Goal: Find contact information: Obtain details needed to contact an individual or organization

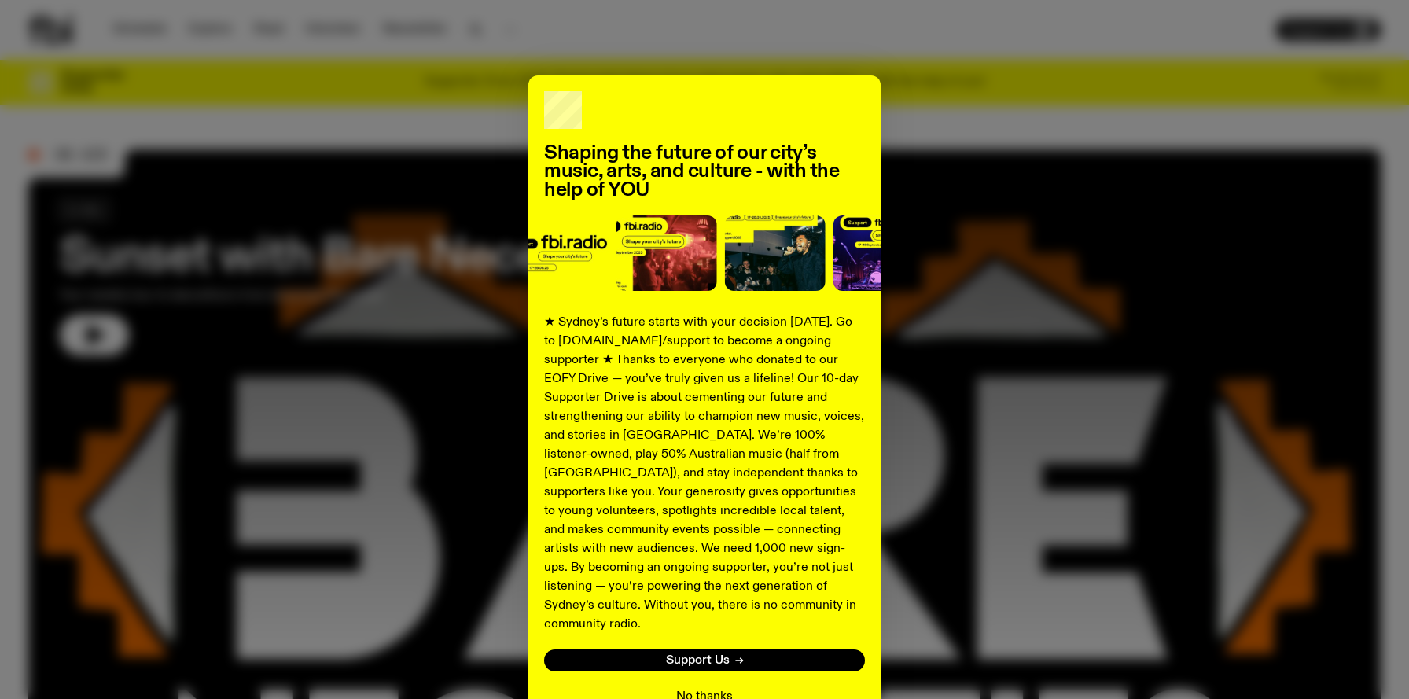
click at [684, 687] on button "No thanks" at bounding box center [704, 696] width 57 height 19
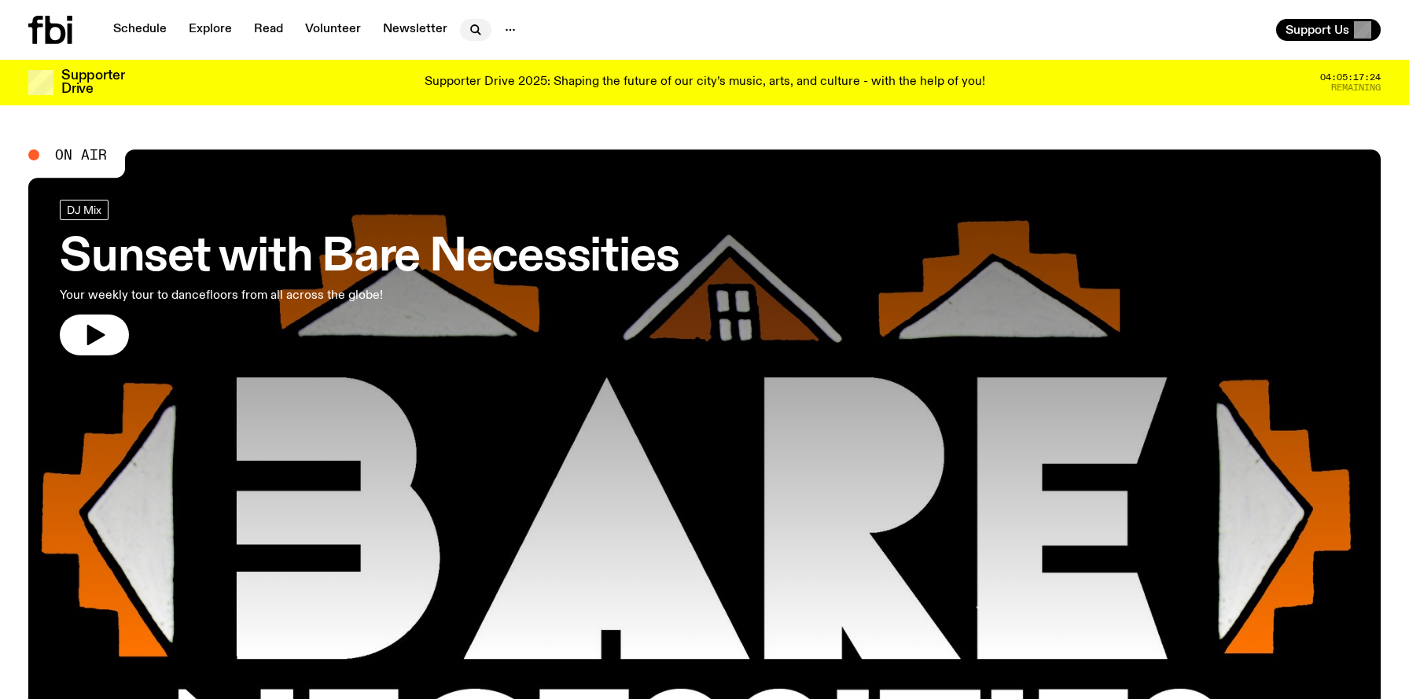
click at [466, 23] on icon "button" at bounding box center [475, 29] width 19 height 19
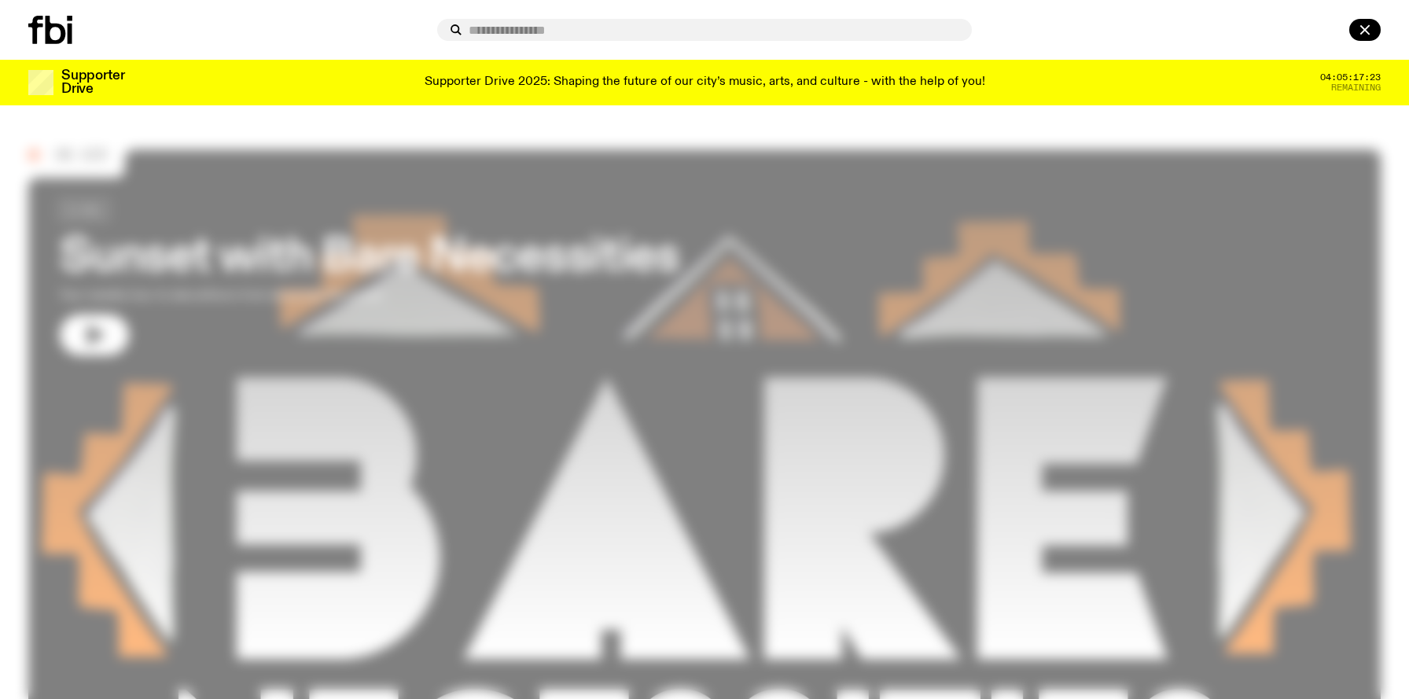
click at [494, 31] on input "text" at bounding box center [714, 30] width 491 height 13
type input "******"
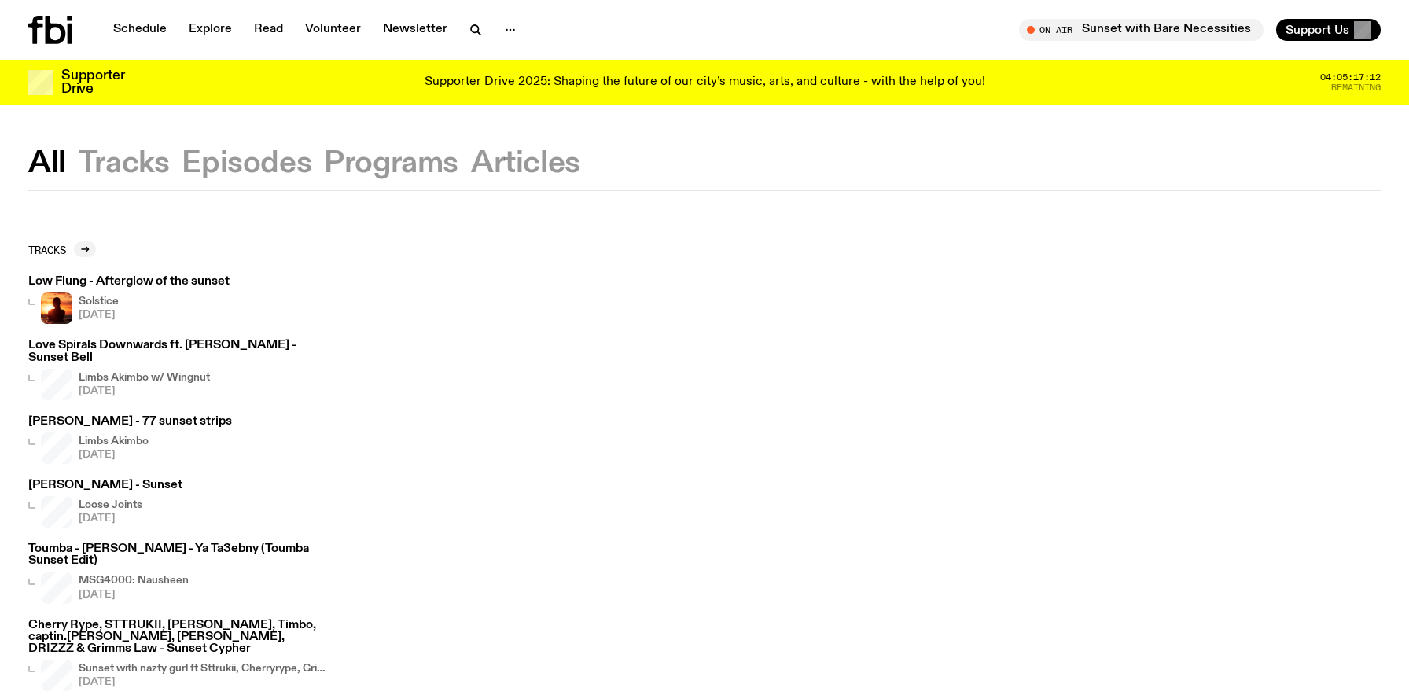
click at [360, 152] on button "Programs" at bounding box center [391, 163] width 134 height 28
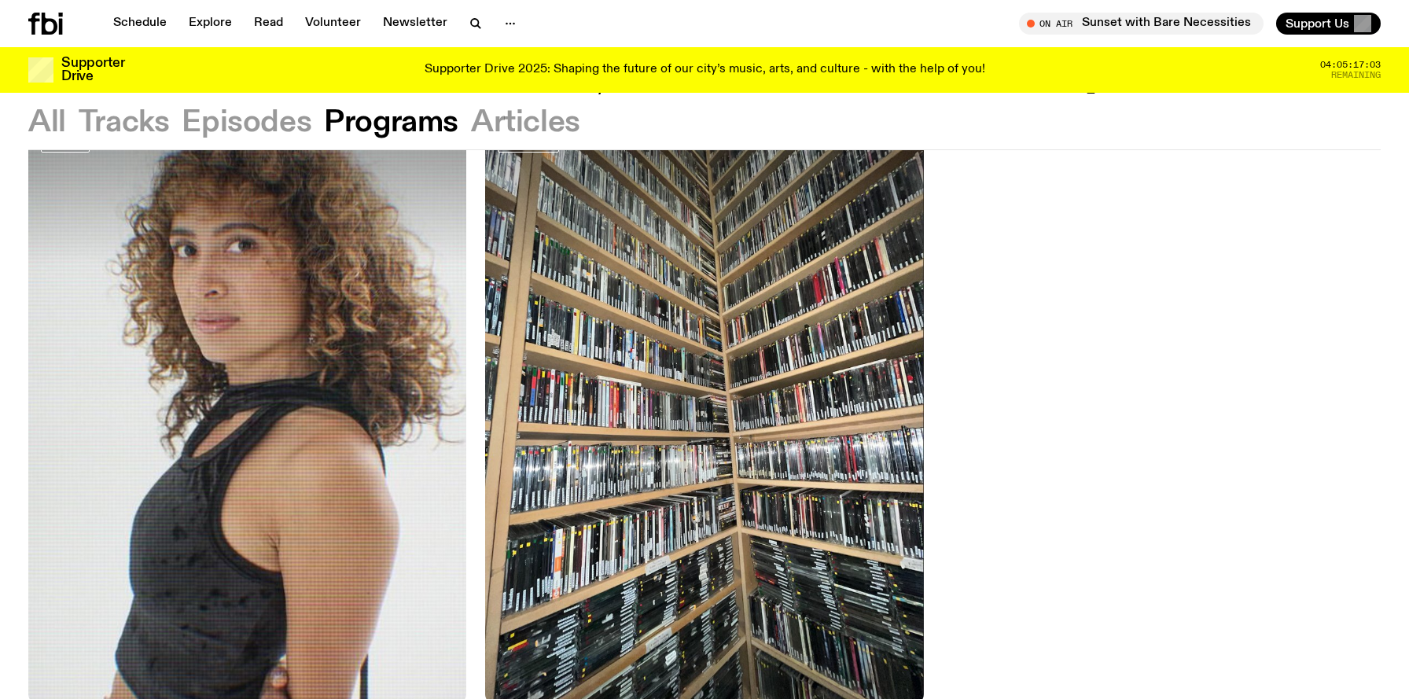
scroll to position [1568, 0]
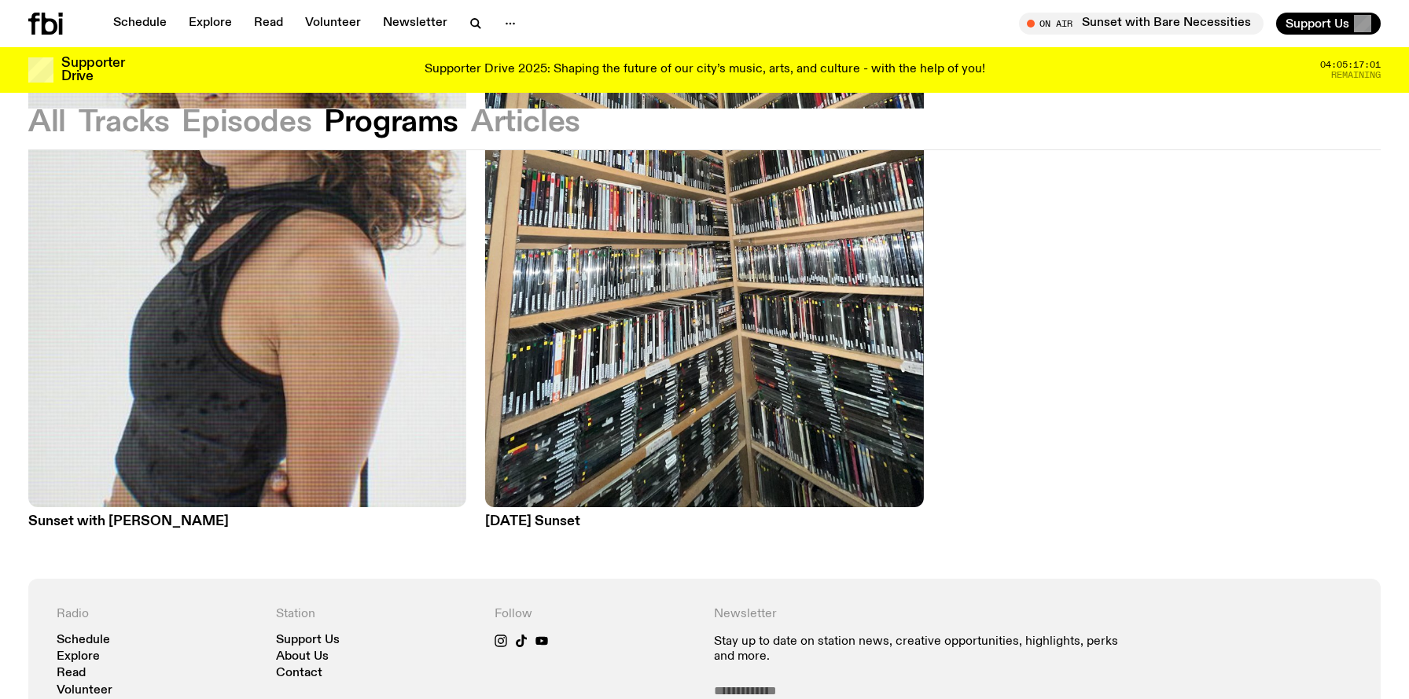
click at [131, 517] on h3 "Sunset with Tangela" at bounding box center [247, 521] width 438 height 13
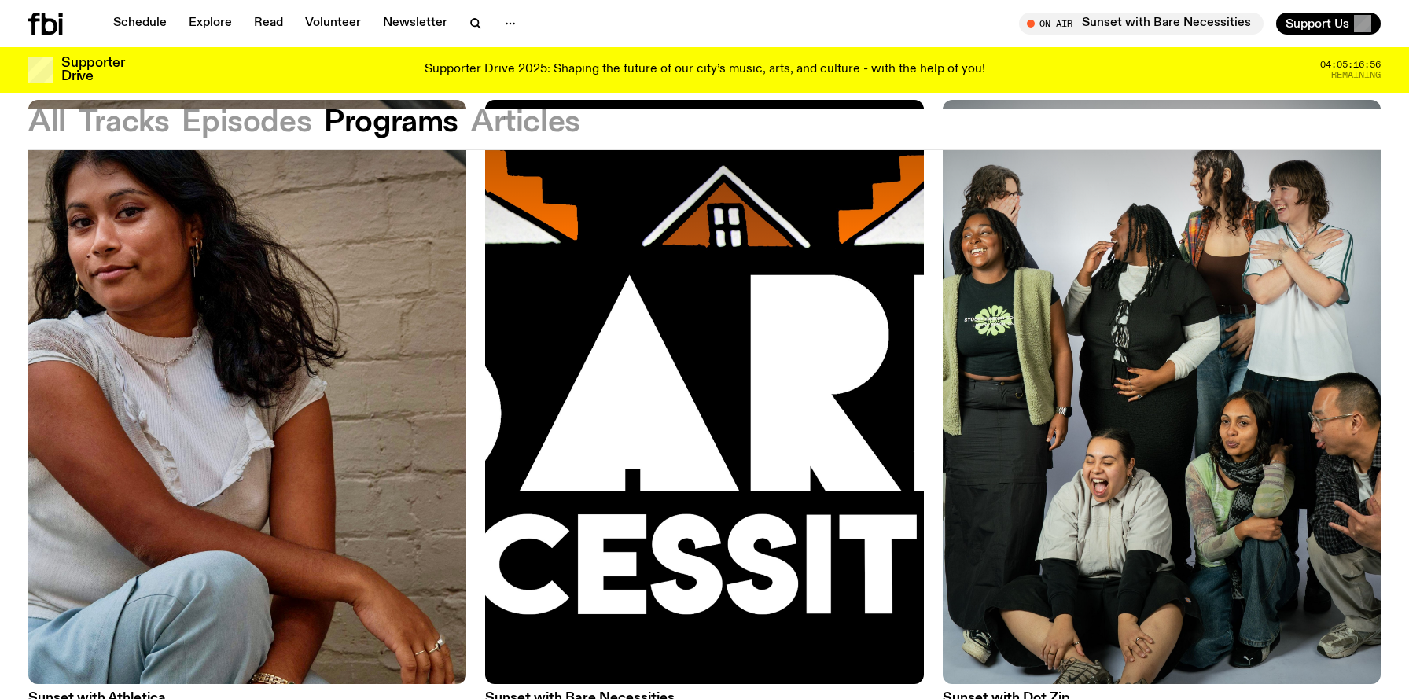
scroll to position [120, 0]
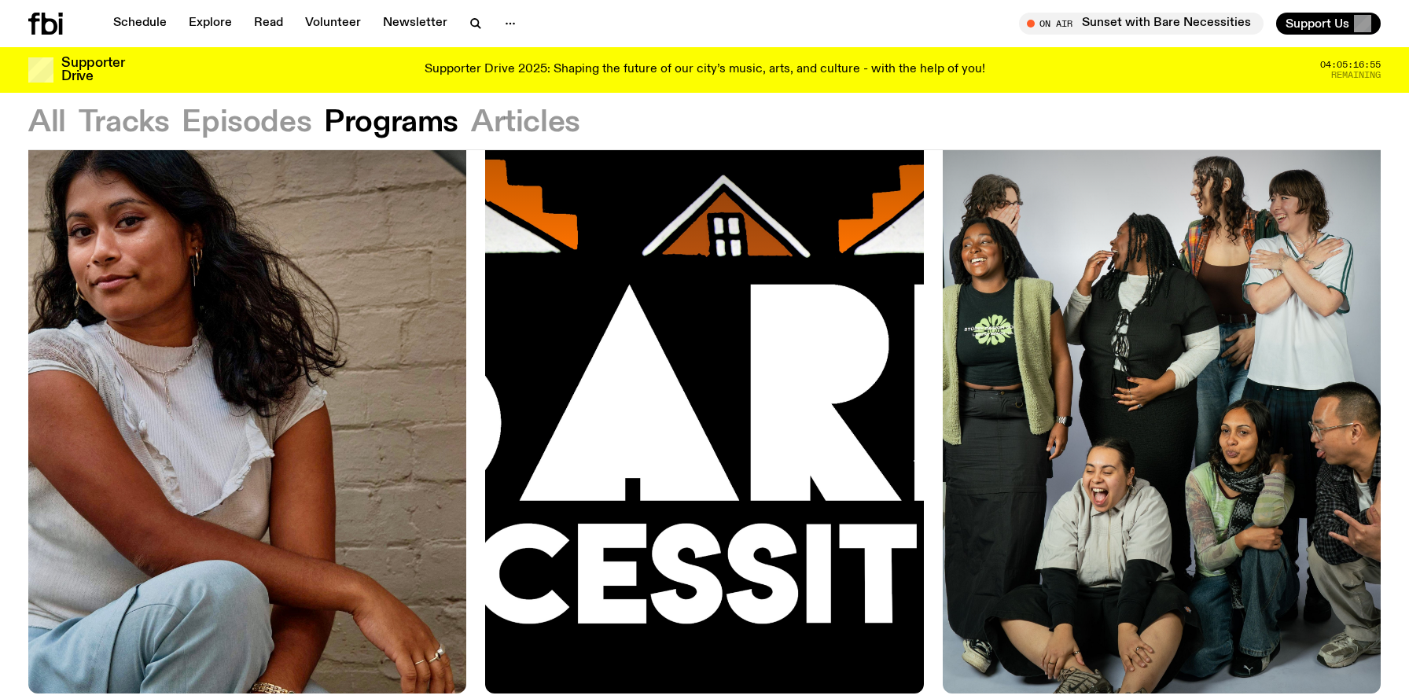
click at [1030, 602] on img at bounding box center [1162, 401] width 438 height 584
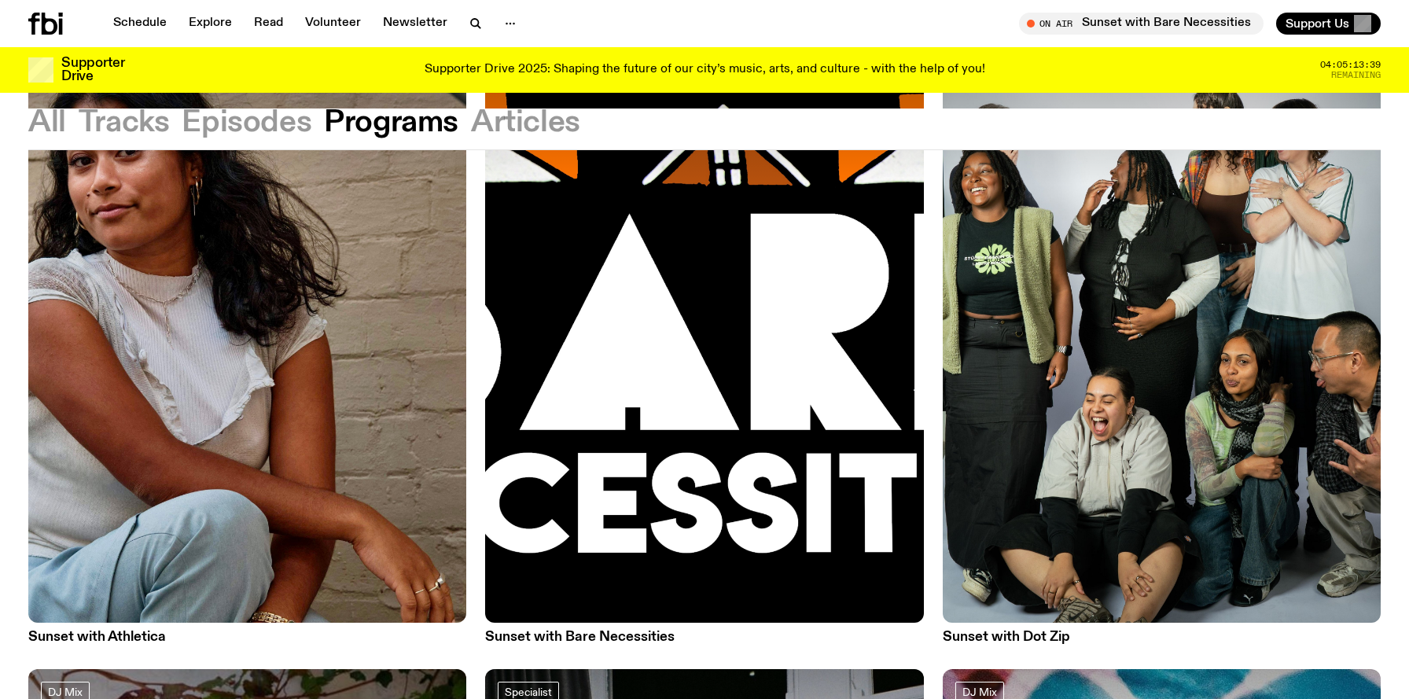
scroll to position [31, 0]
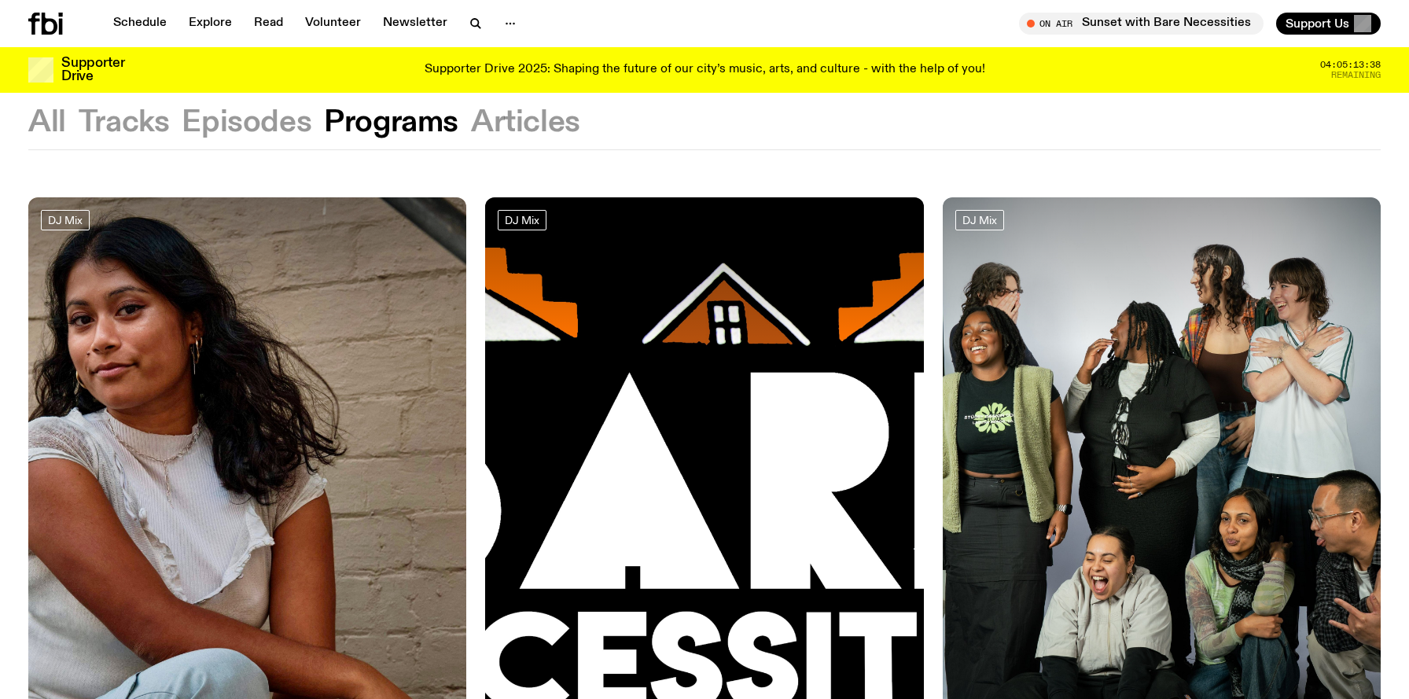
click at [1189, 447] on img at bounding box center [1162, 489] width 438 height 584
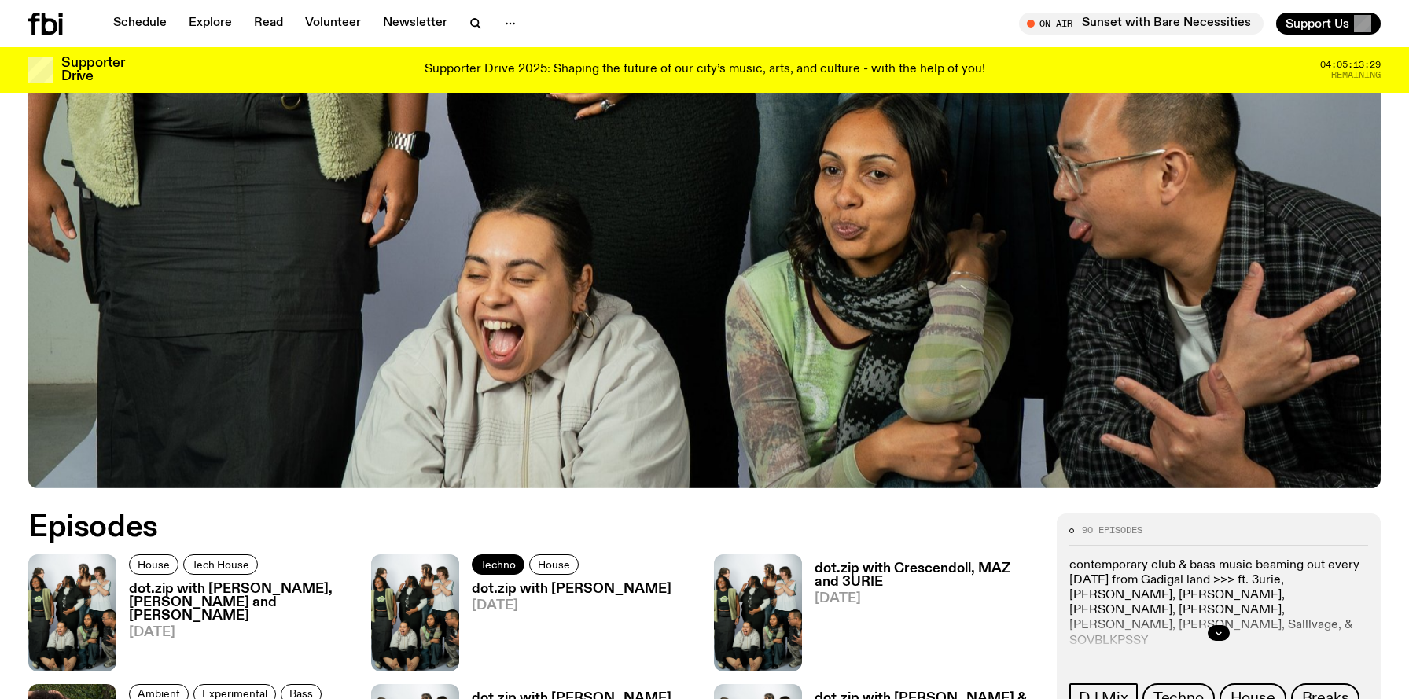
scroll to position [532, 0]
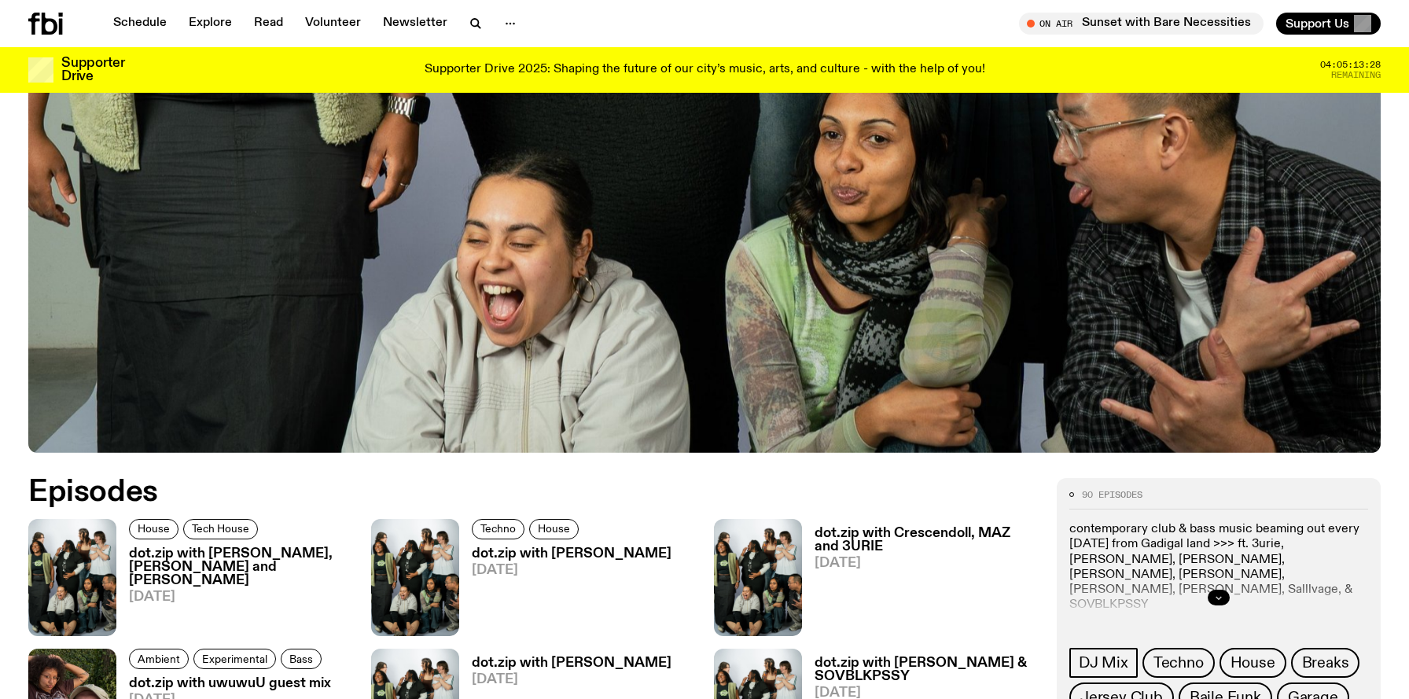
click at [1215, 594] on icon "button" at bounding box center [1218, 597] width 9 height 9
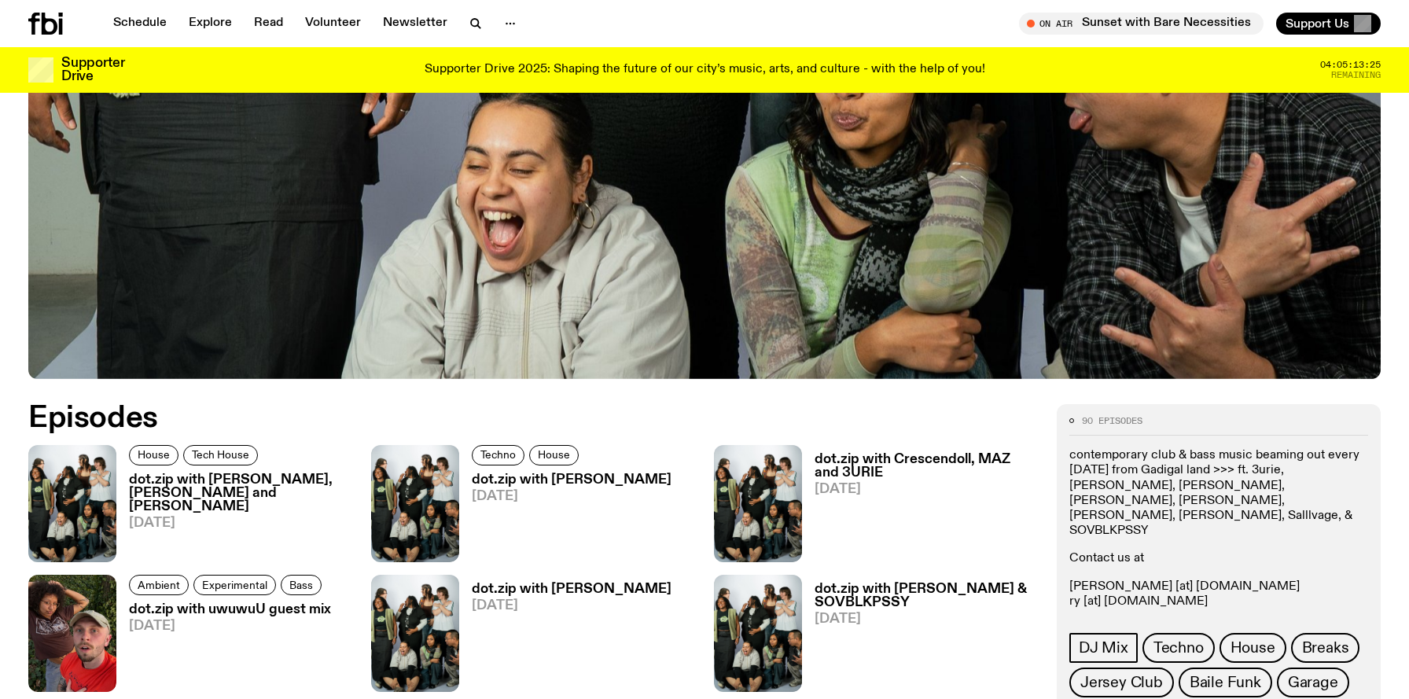
scroll to position [621, 0]
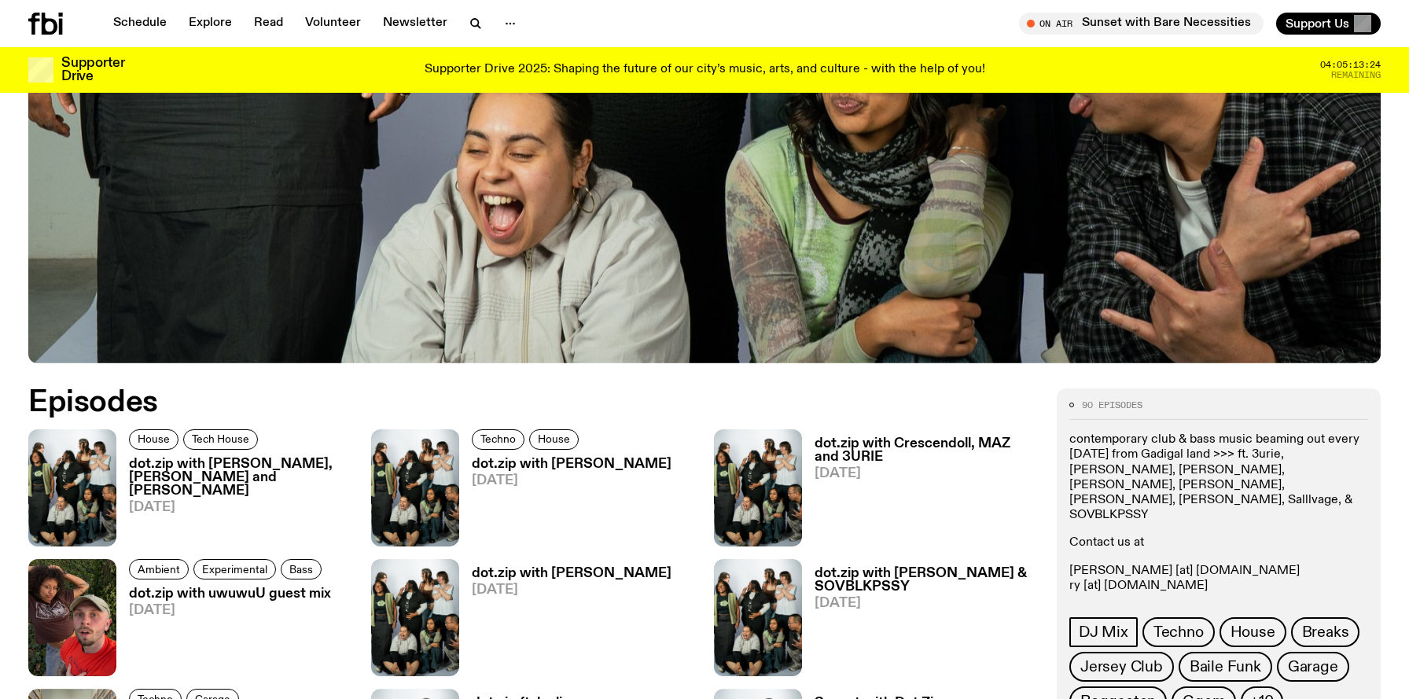
click at [1114, 564] on p "[PERSON_NAME] [at] [DOMAIN_NAME] [PERSON_NAME] [at] [DOMAIN_NAME] [PERSON_NAME]…" at bounding box center [1218, 587] width 299 height 46
click at [1138, 569] on p "[PERSON_NAME] [at] [DOMAIN_NAME] [PERSON_NAME] [at] [DOMAIN_NAME] [PERSON_NAME]…" at bounding box center [1218, 587] width 299 height 46
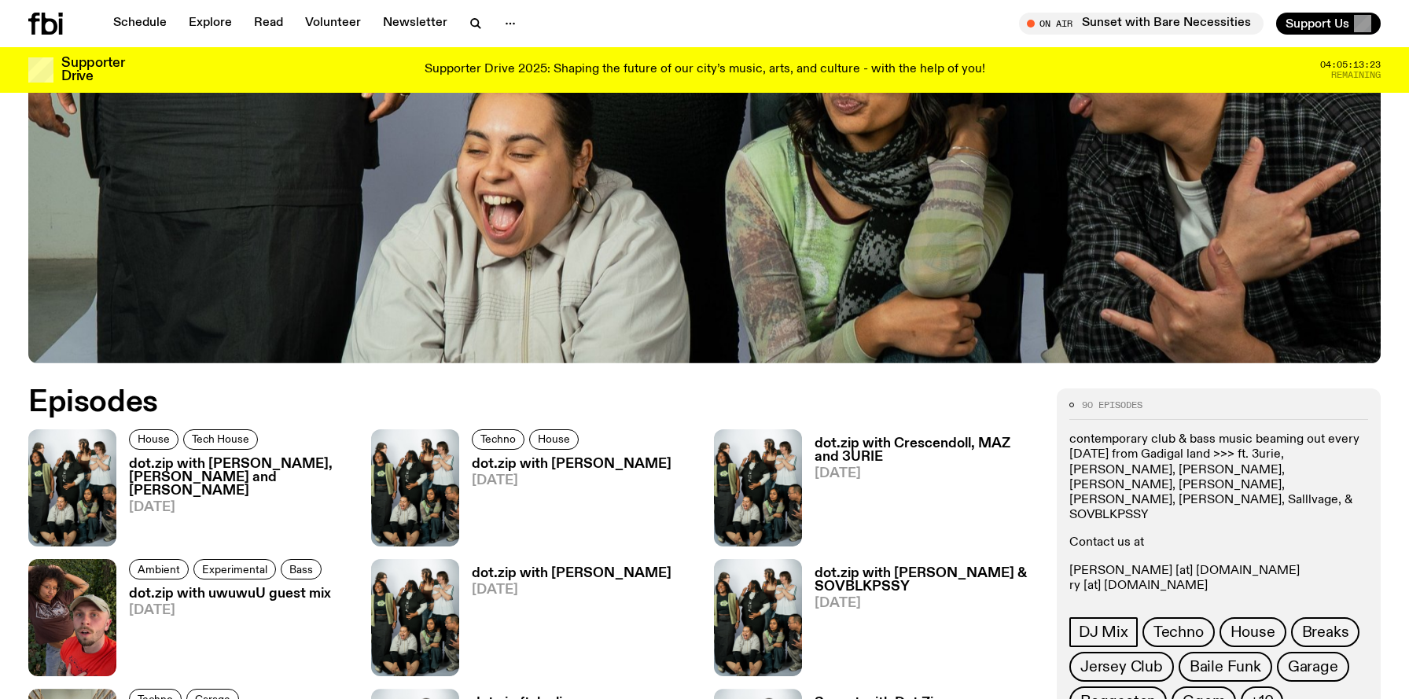
click at [1138, 569] on p "[PERSON_NAME] [at] [DOMAIN_NAME] [PERSON_NAME] [at] [DOMAIN_NAME] [PERSON_NAME]…" at bounding box center [1218, 587] width 299 height 46
click at [1122, 576] on p "[PERSON_NAME] [at] [DOMAIN_NAME] [PERSON_NAME] [at] [DOMAIN_NAME] [PERSON_NAME]…" at bounding box center [1218, 587] width 299 height 46
drag, startPoint x: 1209, startPoint y: 573, endPoint x: 1060, endPoint y: 554, distance: 149.8
click at [1060, 554] on div "90 episodes contemporary club & bass music beaming out every saturday from Gadi…" at bounding box center [1219, 676] width 324 height 576
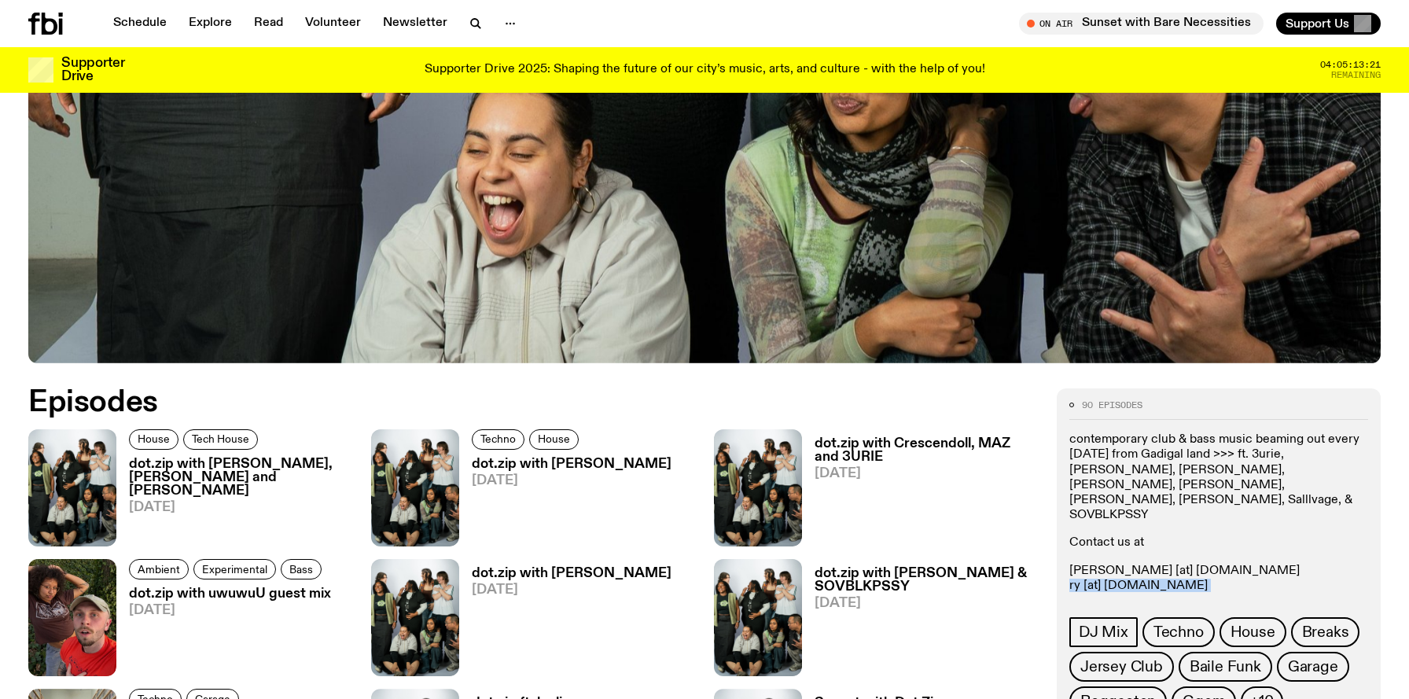
drag, startPoint x: 1060, startPoint y: 554, endPoint x: 1240, endPoint y: 580, distance: 181.8
click at [1233, 580] on div "90 episodes contemporary club & bass music beaming out every saturday from Gadi…" at bounding box center [1219, 676] width 324 height 576
click at [1240, 580] on div "contemporary club & bass music beaming out every saturday from Gadigal land >>>…" at bounding box center [1218, 526] width 299 height 189
drag, startPoint x: 1232, startPoint y: 576, endPoint x: 1067, endPoint y: 547, distance: 167.5
click at [1067, 547] on div "90 episodes contemporary club & bass music beaming out every saturday from Gadi…" at bounding box center [1219, 676] width 324 height 576
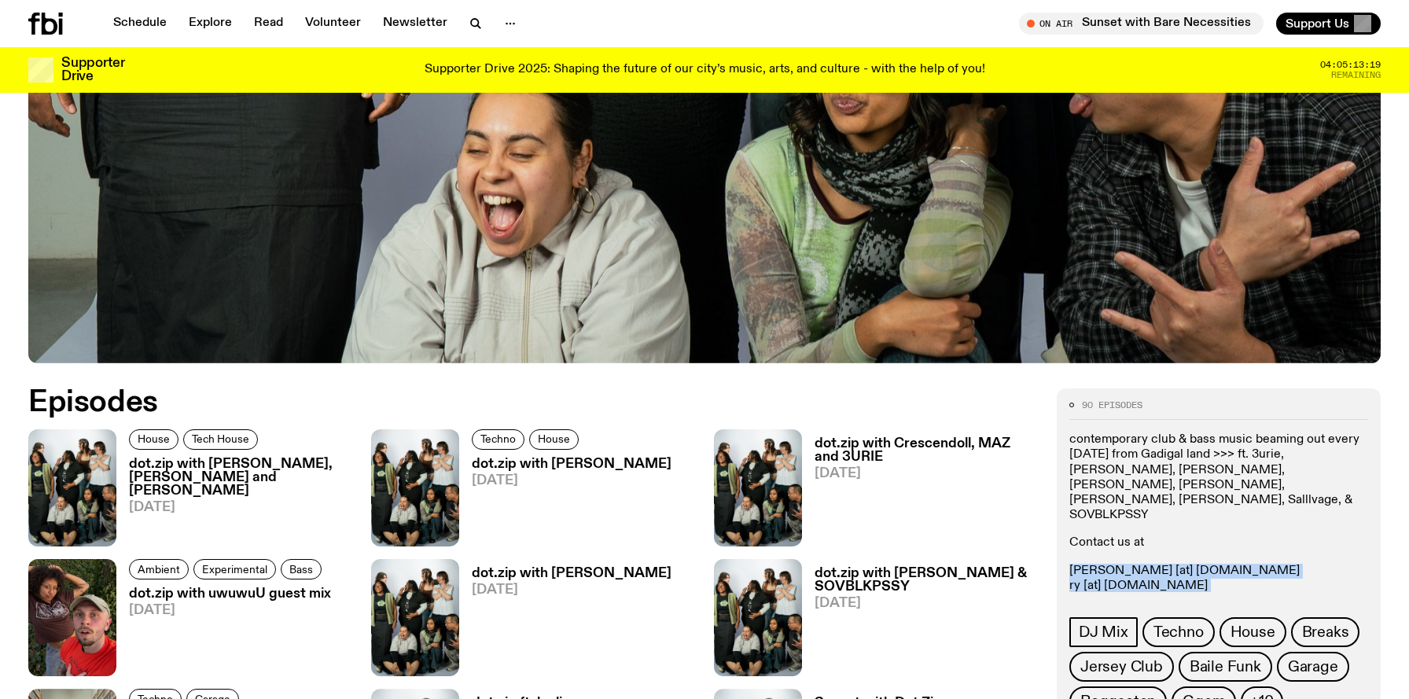
click at [1067, 547] on div "90 episodes contemporary club & bass music beaming out every saturday from Gadi…" at bounding box center [1219, 676] width 324 height 576
drag, startPoint x: 1069, startPoint y: 553, endPoint x: 1212, endPoint y: 582, distance: 146.8
click at [1212, 582] on div "contemporary club & bass music beaming out every saturday from Gadigal land >>>…" at bounding box center [1218, 526] width 299 height 189
click at [1226, 577] on p "[PERSON_NAME] [at] [DOMAIN_NAME] [PERSON_NAME] [at] [DOMAIN_NAME] [PERSON_NAME]…" at bounding box center [1218, 587] width 299 height 46
drag, startPoint x: 1238, startPoint y: 569, endPoint x: 1069, endPoint y: 554, distance: 170.6
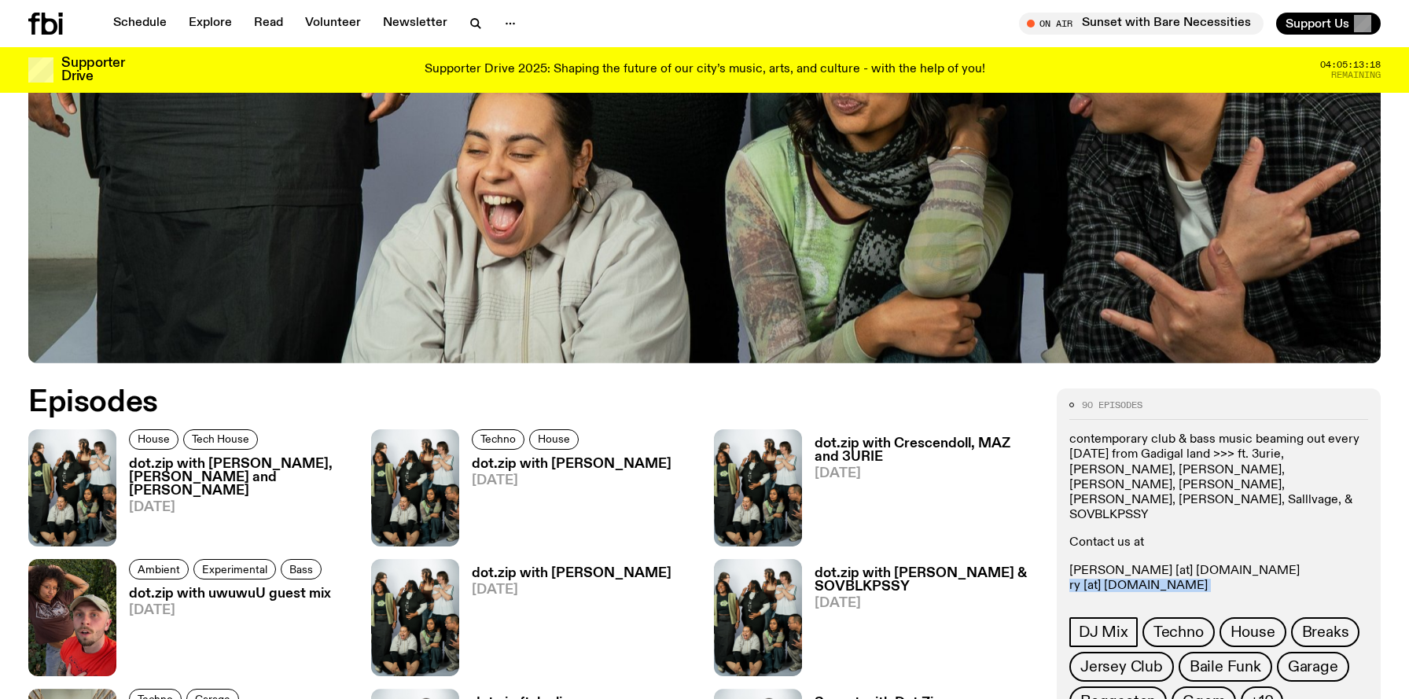
click at [1069, 564] on p "[PERSON_NAME] [at] [DOMAIN_NAME] [PERSON_NAME] [at] [DOMAIN_NAME] [PERSON_NAME]…" at bounding box center [1218, 587] width 299 height 46
drag, startPoint x: 1069, startPoint y: 554, endPoint x: 1234, endPoint y: 572, distance: 166.2
click at [1219, 573] on p "[PERSON_NAME] [at] [DOMAIN_NAME] [PERSON_NAME] [at] [DOMAIN_NAME] [PERSON_NAME]…" at bounding box center [1218, 587] width 299 height 46
click at [1234, 572] on p "[PERSON_NAME] [at] [DOMAIN_NAME] [PERSON_NAME] [at] [DOMAIN_NAME] [PERSON_NAME]…" at bounding box center [1218, 587] width 299 height 46
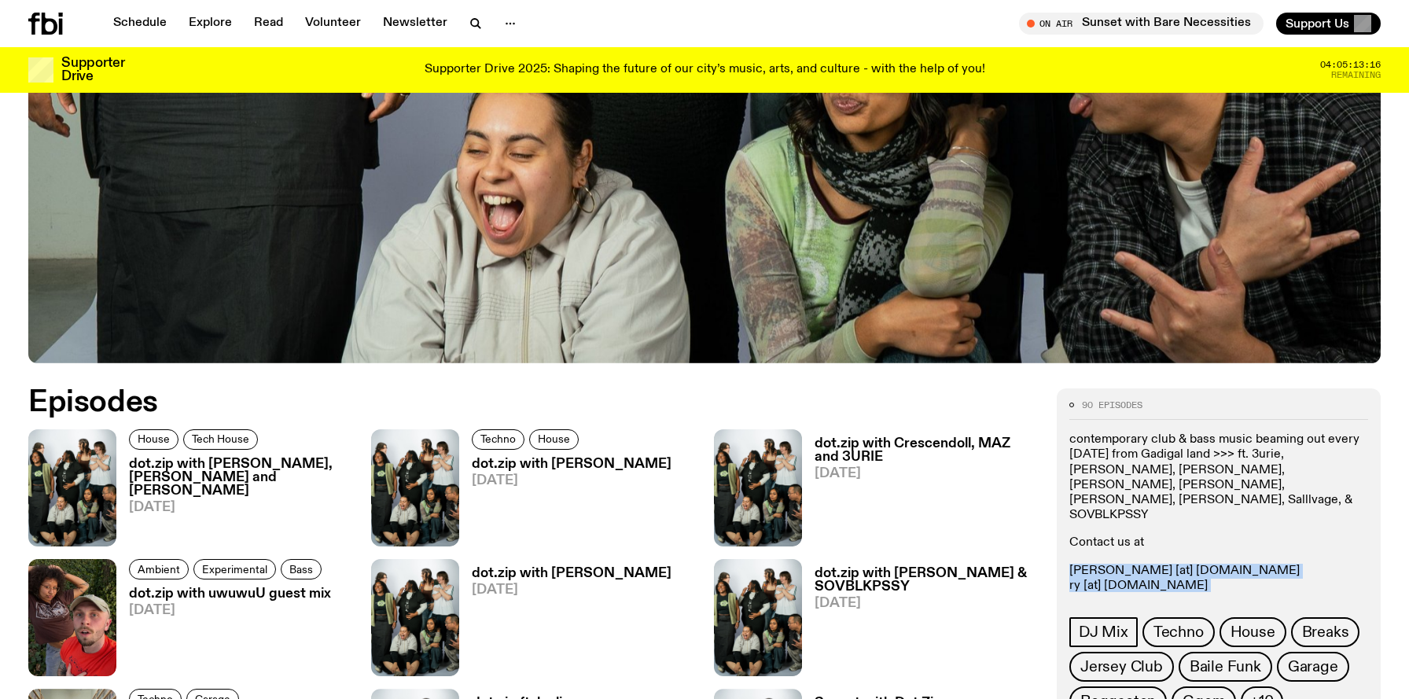
drag, startPoint x: 1234, startPoint y: 572, endPoint x: 1058, endPoint y: 543, distance: 177.9
click at [1058, 543] on div "90 episodes contemporary club & bass music beaming out every saturday from Gadi…" at bounding box center [1219, 676] width 324 height 576
drag, startPoint x: 1058, startPoint y: 543, endPoint x: 1202, endPoint y: 568, distance: 146.1
click at [1180, 578] on div "90 episodes contemporary club & bass music beaming out every saturday from Gadi…" at bounding box center [1219, 676] width 324 height 576
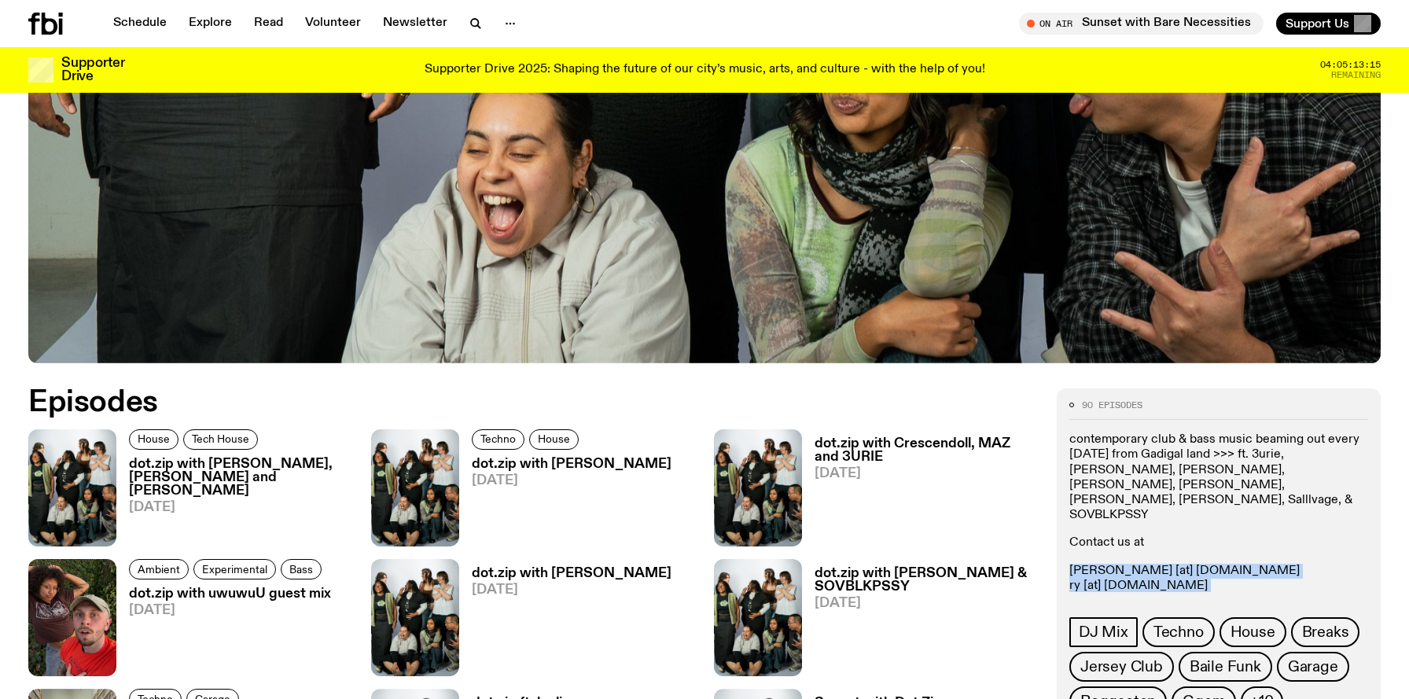
click at [1202, 568] on p "[PERSON_NAME] [at] [DOMAIN_NAME] [PERSON_NAME] [at] [DOMAIN_NAME] [PERSON_NAME]…" at bounding box center [1218, 587] width 299 height 46
drag, startPoint x: 1216, startPoint y: 570, endPoint x: 1056, endPoint y: 544, distance: 161.7
click at [1069, 547] on div "90 episodes contemporary club & bass music beaming out every saturday from Gadi…" at bounding box center [1219, 676] width 324 height 576
drag, startPoint x: 1072, startPoint y: 544, endPoint x: 1229, endPoint y: 580, distance: 161.4
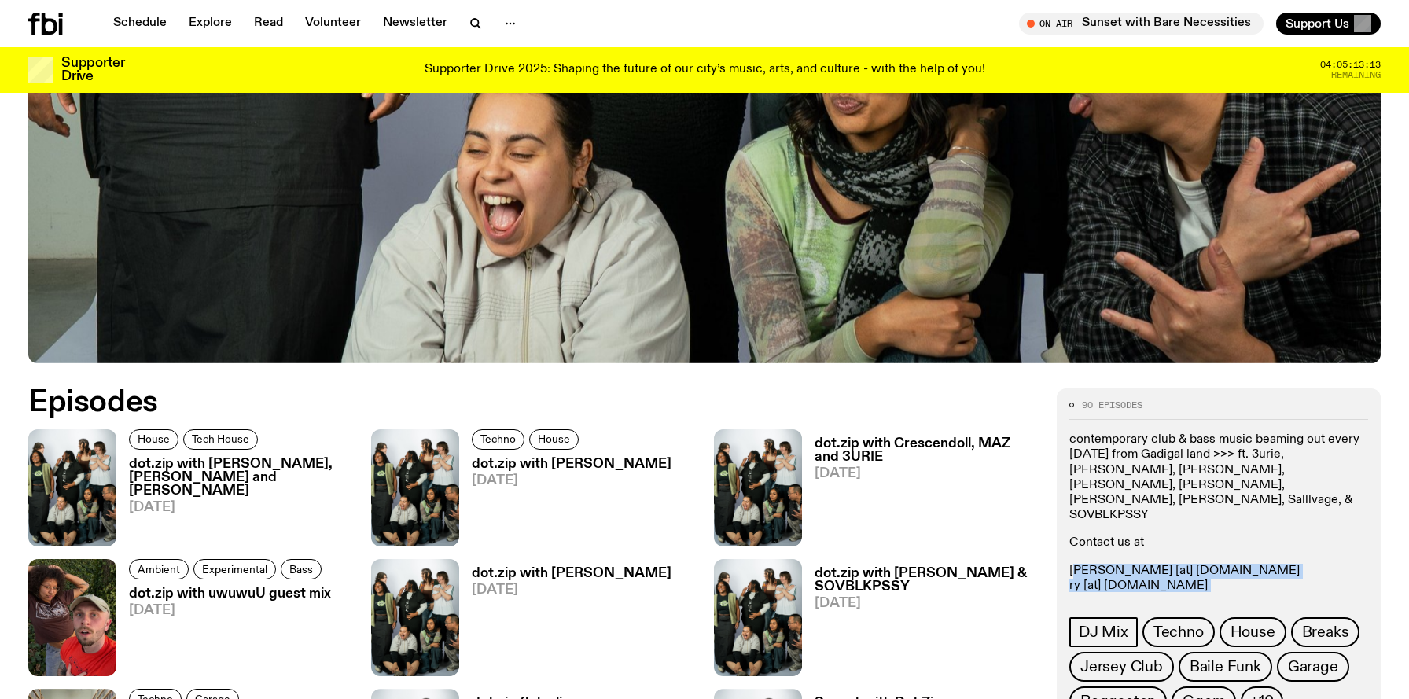
click at [1227, 583] on div "contemporary club & bass music beaming out every saturday from Gadigal land >>>…" at bounding box center [1218, 526] width 299 height 189
click at [1229, 580] on div "contemporary club & bass music beaming out every saturday from Gadigal land >>>…" at bounding box center [1218, 526] width 299 height 189
drag, startPoint x: 1225, startPoint y: 576, endPoint x: 1070, endPoint y: 535, distance: 160.0
click at [1070, 564] on p "[PERSON_NAME] [at] [DOMAIN_NAME] [PERSON_NAME] [at] [DOMAIN_NAME] [PERSON_NAME]…" at bounding box center [1218, 587] width 299 height 46
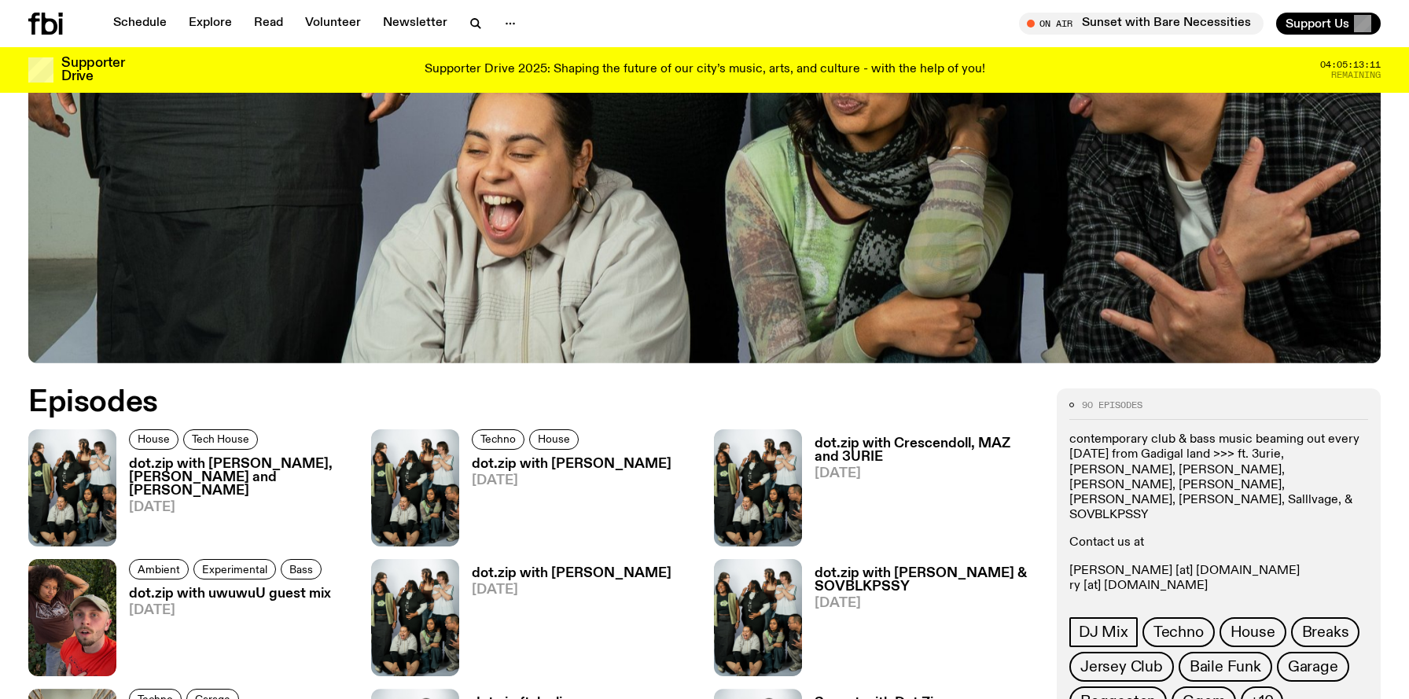
click at [1182, 475] on p "contemporary club & bass music beaming out every [DATE] from Gadigal land >>> f…" at bounding box center [1218, 477] width 299 height 90
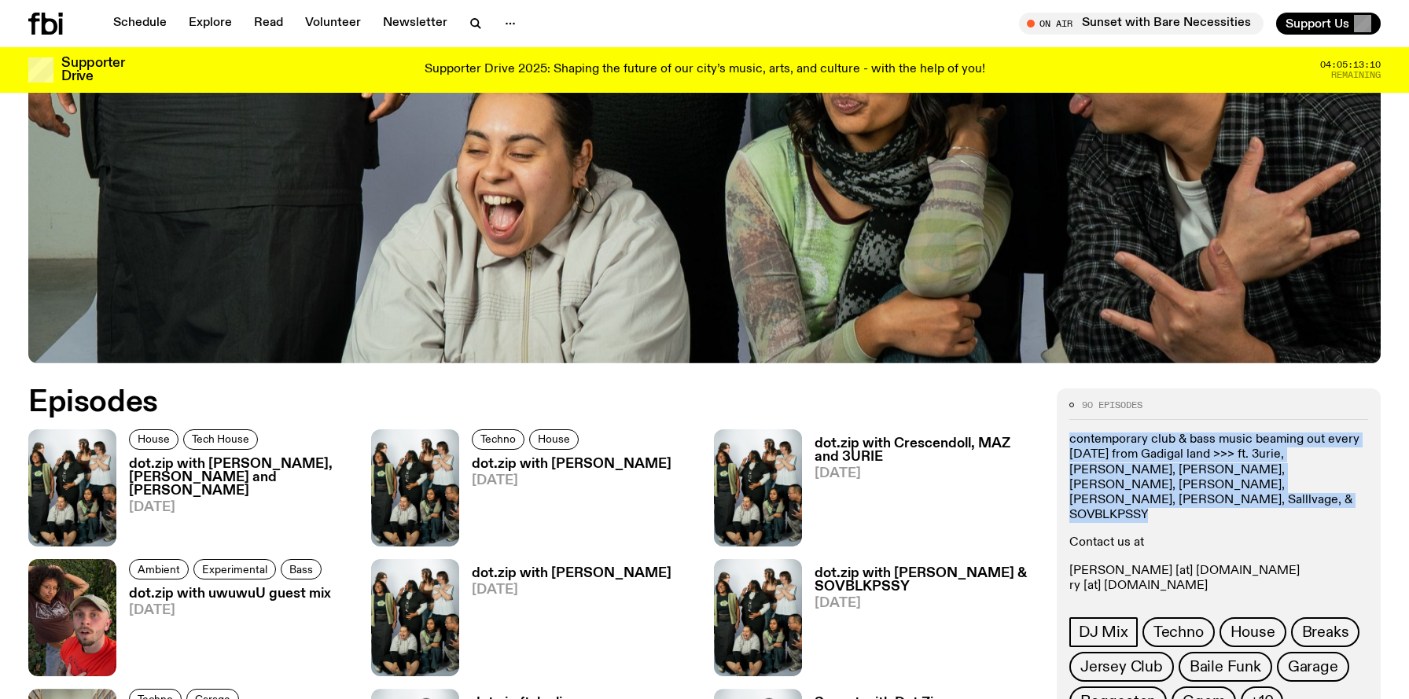
click at [1182, 475] on p "contemporary club & bass music beaming out every [DATE] from Gadigal land >>> f…" at bounding box center [1218, 477] width 299 height 90
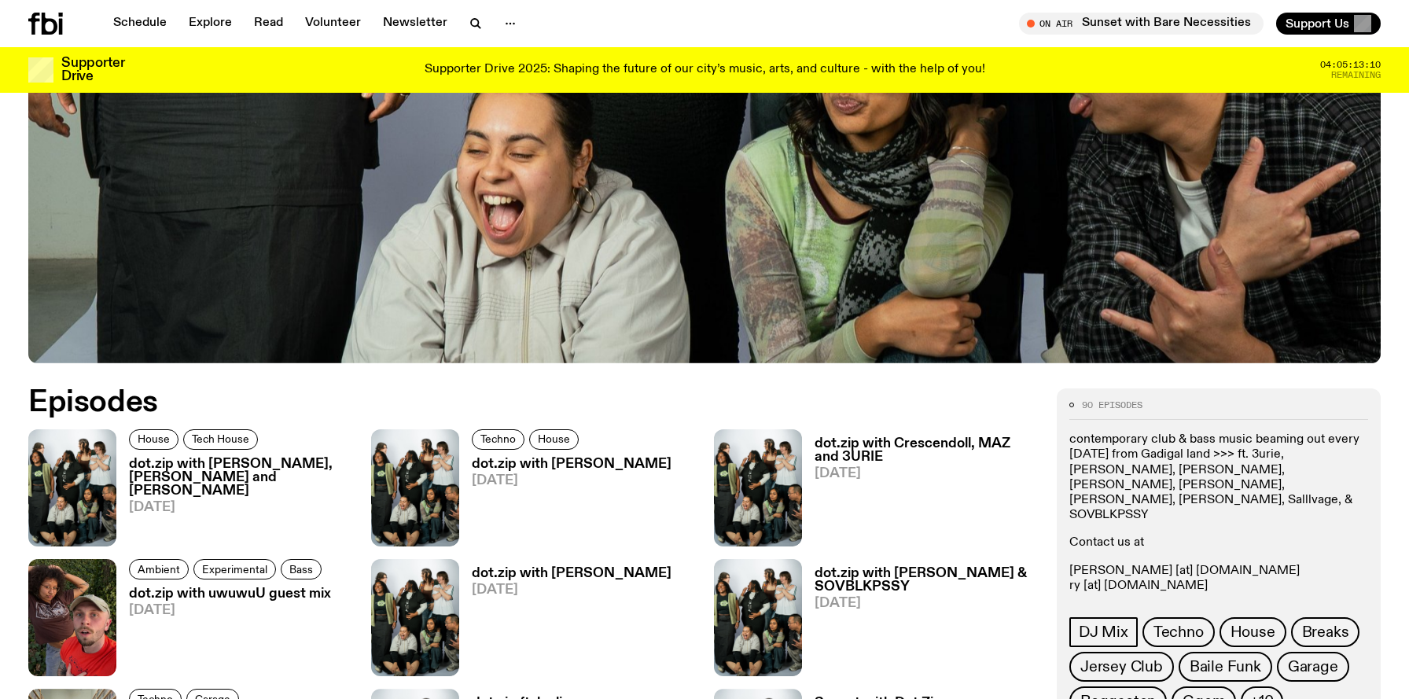
click at [1200, 484] on p "contemporary club & bass music beaming out every [DATE] from Gadigal land >>> f…" at bounding box center [1218, 477] width 299 height 90
click at [1200, 485] on p "contemporary club & bass music beaming out every [DATE] from Gadigal land >>> f…" at bounding box center [1218, 477] width 299 height 90
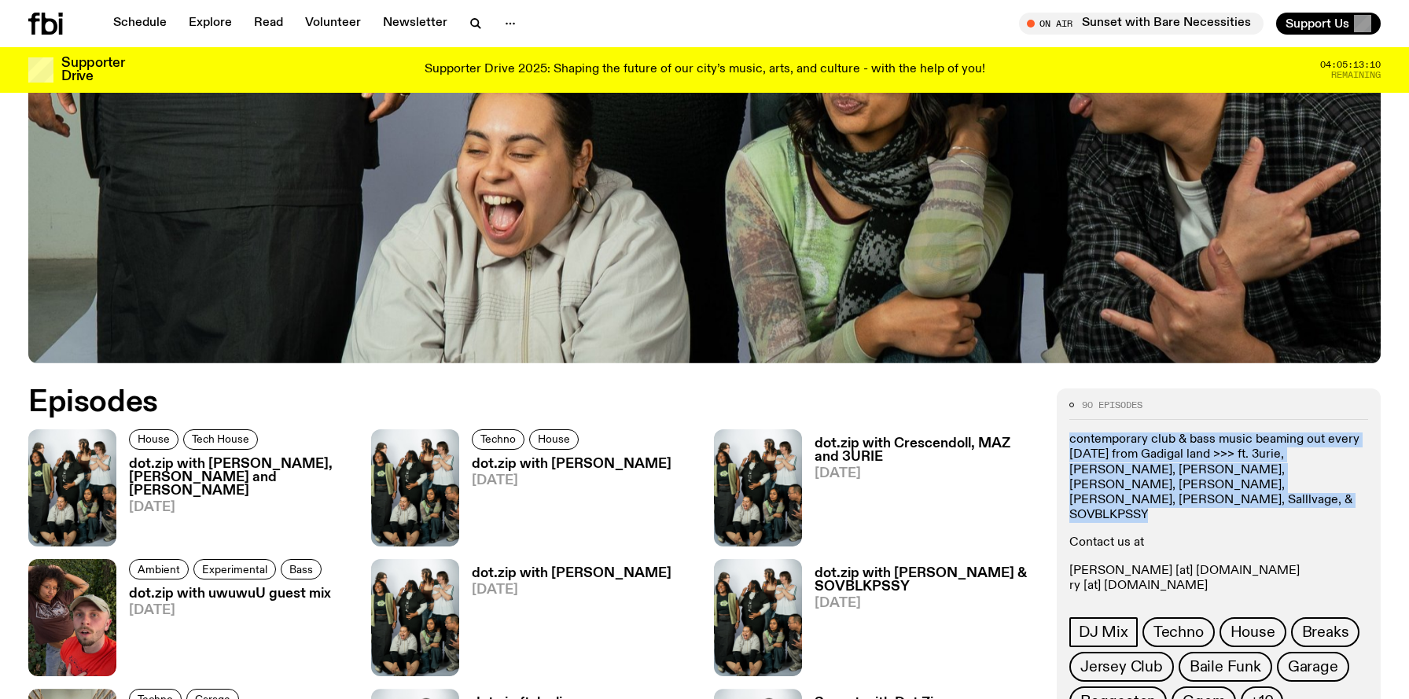
click at [1200, 485] on p "contemporary club & bass music beaming out every [DATE] from Gadigal land >>> f…" at bounding box center [1218, 477] width 299 height 90
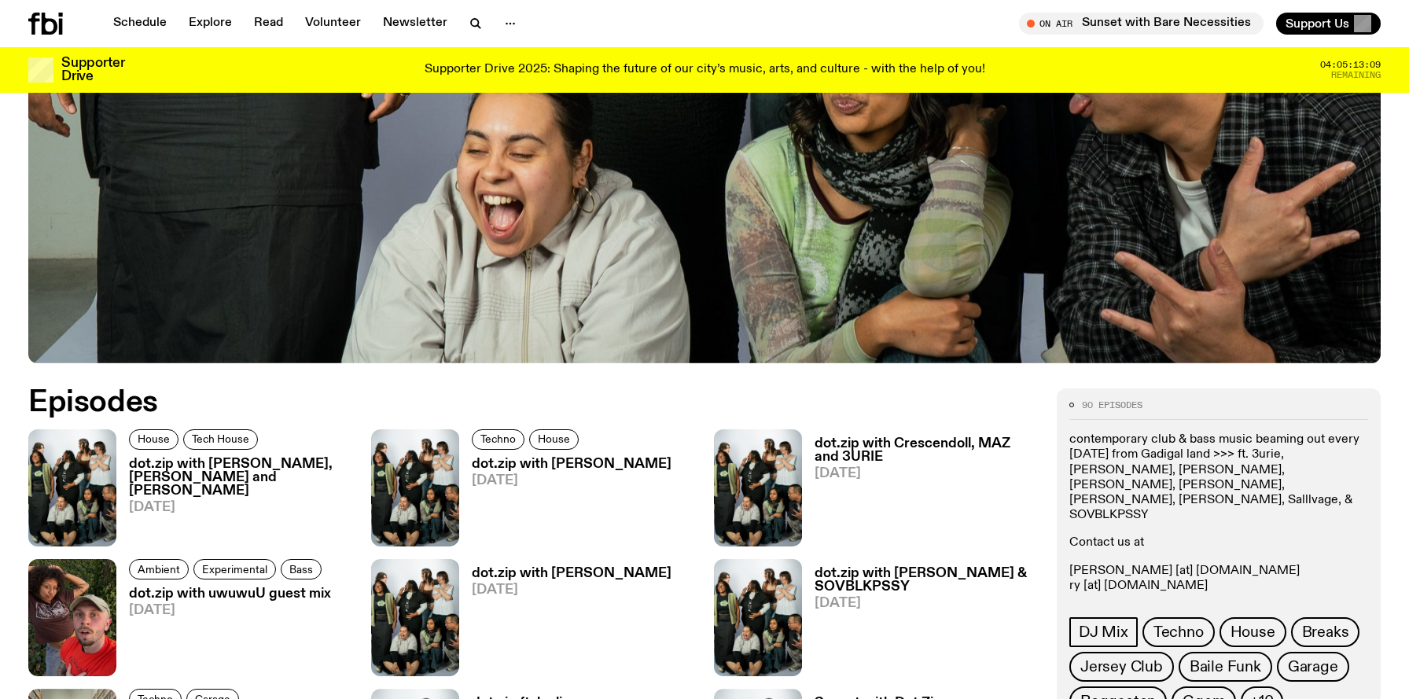
click at [1217, 485] on p "contemporary club & bass music beaming out every [DATE] from Gadigal land >>> f…" at bounding box center [1218, 477] width 299 height 90
click at [1157, 484] on p "contemporary club & bass music beaming out every [DATE] from Gadigal land >>> f…" at bounding box center [1218, 477] width 299 height 90
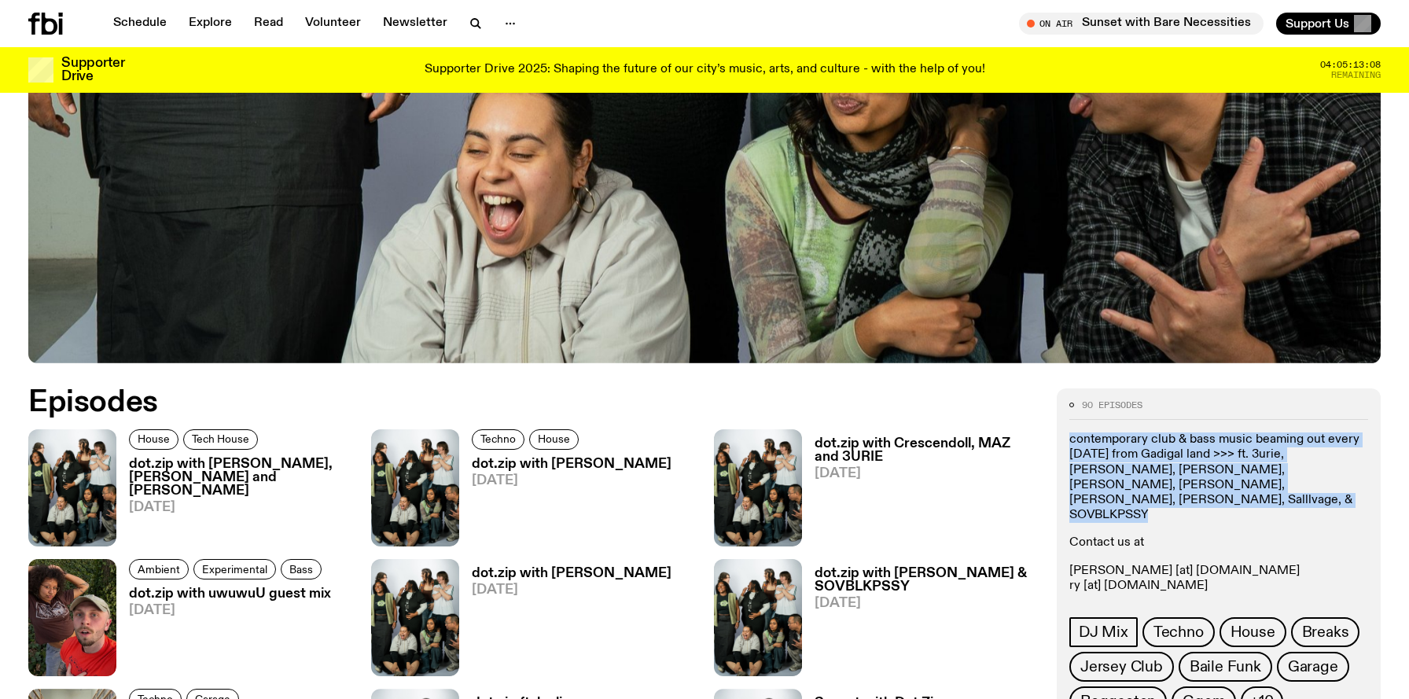
click at [1157, 484] on p "contemporary club & bass music beaming out every [DATE] from Gadigal land >>> f…" at bounding box center [1218, 477] width 299 height 90
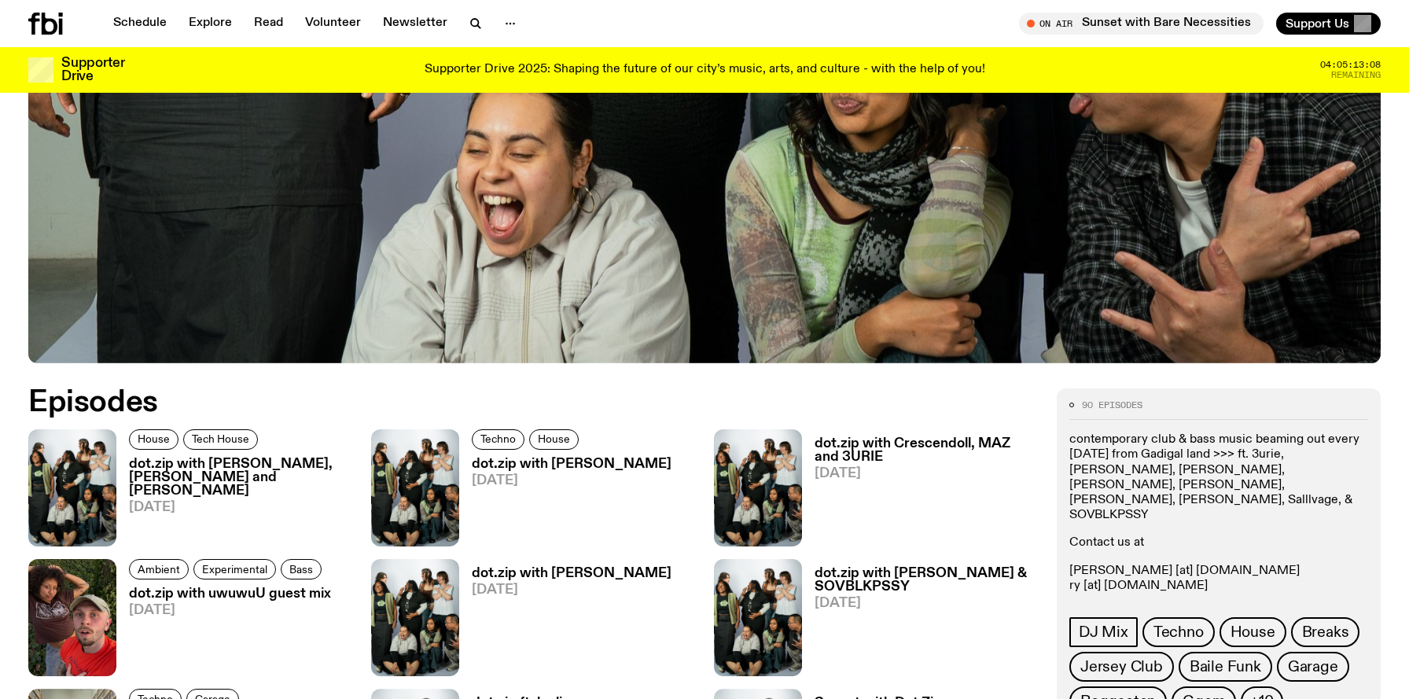
click at [1181, 530] on div "contemporary club & bass music beaming out every saturday from Gadigal land >>>…" at bounding box center [1218, 520] width 299 height 176
drag, startPoint x: 1198, startPoint y: 571, endPoint x: 1069, endPoint y: 519, distance: 139.0
click at [1069, 519] on div "contemporary club & bass music beaming out every saturday from Gadigal land >>>…" at bounding box center [1218, 520] width 299 height 176
click at [1070, 535] on p "Contact us at" at bounding box center [1218, 542] width 299 height 15
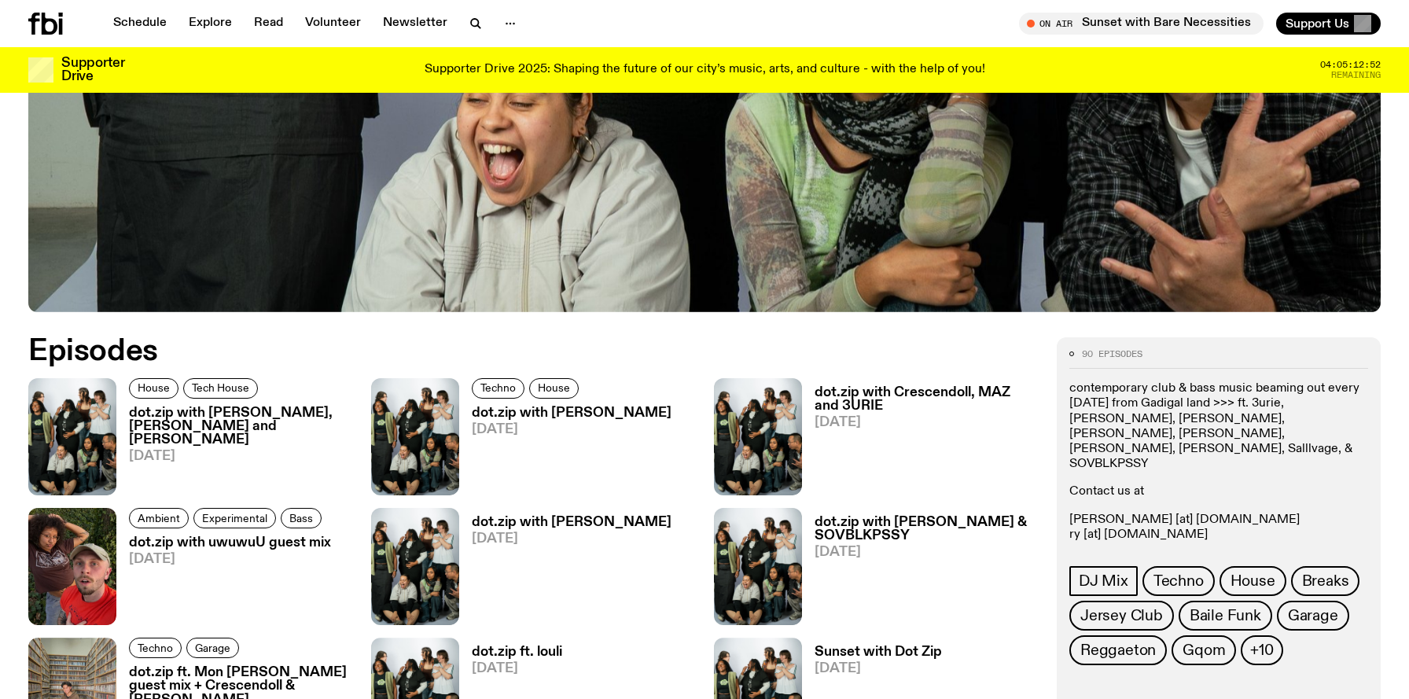
scroll to position [759, 0]
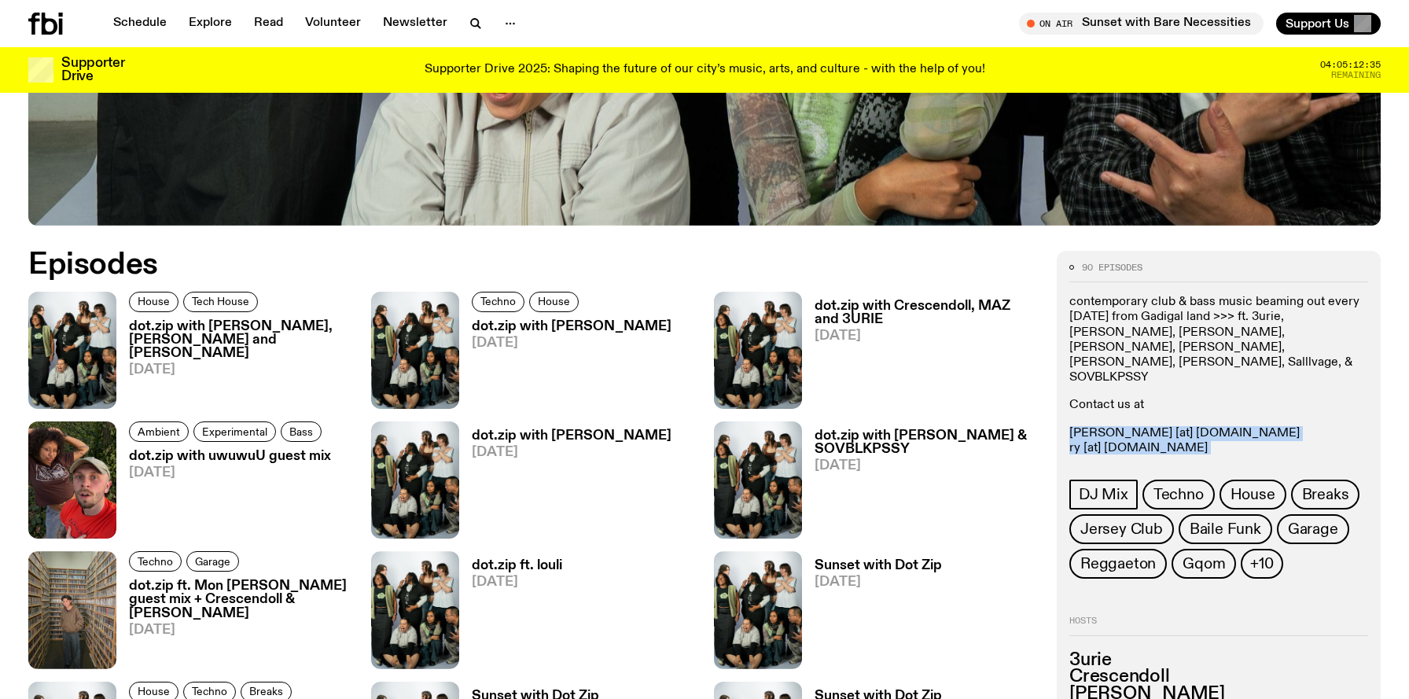
drag, startPoint x: 1212, startPoint y: 430, endPoint x: 1054, endPoint y: 383, distance: 164.2
click at [1105, 426] on p "[PERSON_NAME] [at] [DOMAIN_NAME] [PERSON_NAME] [at] [DOMAIN_NAME] [PERSON_NAME]…" at bounding box center [1218, 449] width 299 height 46
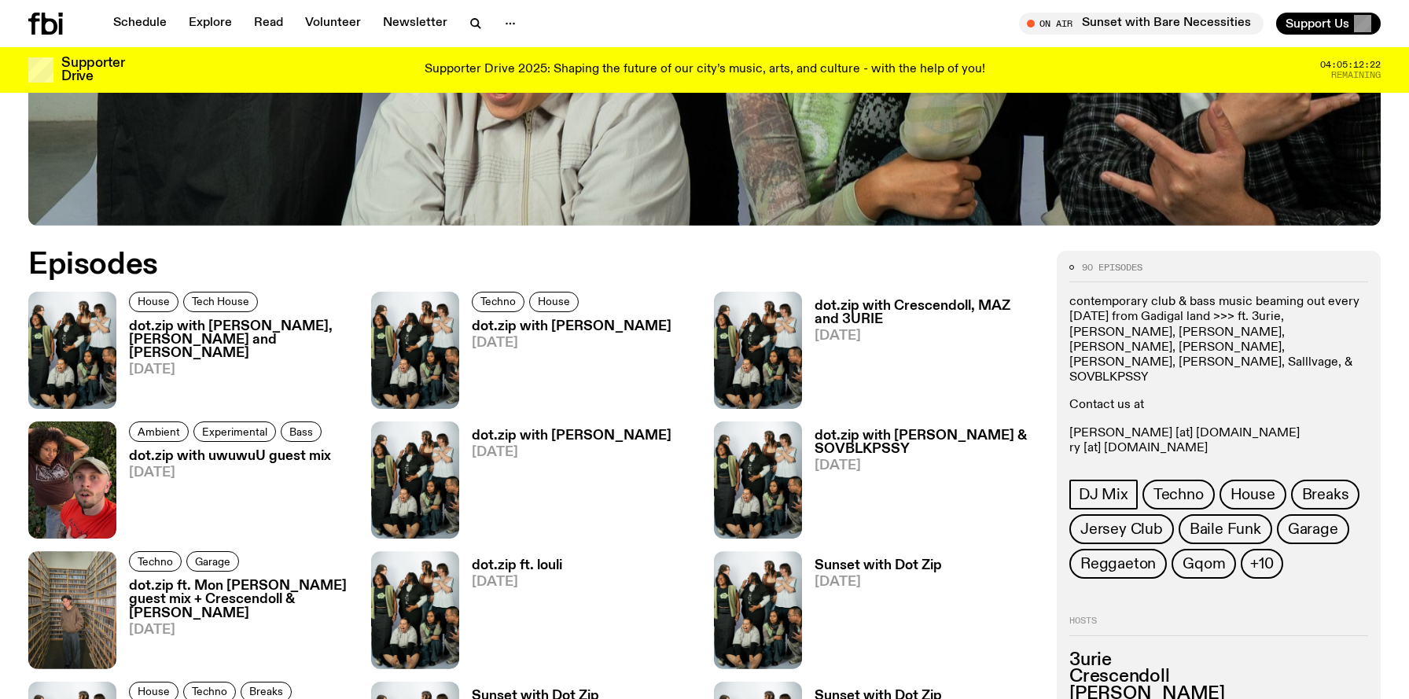
click at [1180, 426] on p "[PERSON_NAME] [at] [DOMAIN_NAME] [PERSON_NAME] [at] [DOMAIN_NAME] [PERSON_NAME]…" at bounding box center [1218, 449] width 299 height 46
click at [1189, 426] on p "[PERSON_NAME] [at] [DOMAIN_NAME] [PERSON_NAME] [at] [DOMAIN_NAME] [PERSON_NAME]…" at bounding box center [1218, 449] width 299 height 46
click at [1190, 426] on p "[PERSON_NAME] [at] [DOMAIN_NAME] [PERSON_NAME] [at] [DOMAIN_NAME] [PERSON_NAME]…" at bounding box center [1218, 449] width 299 height 46
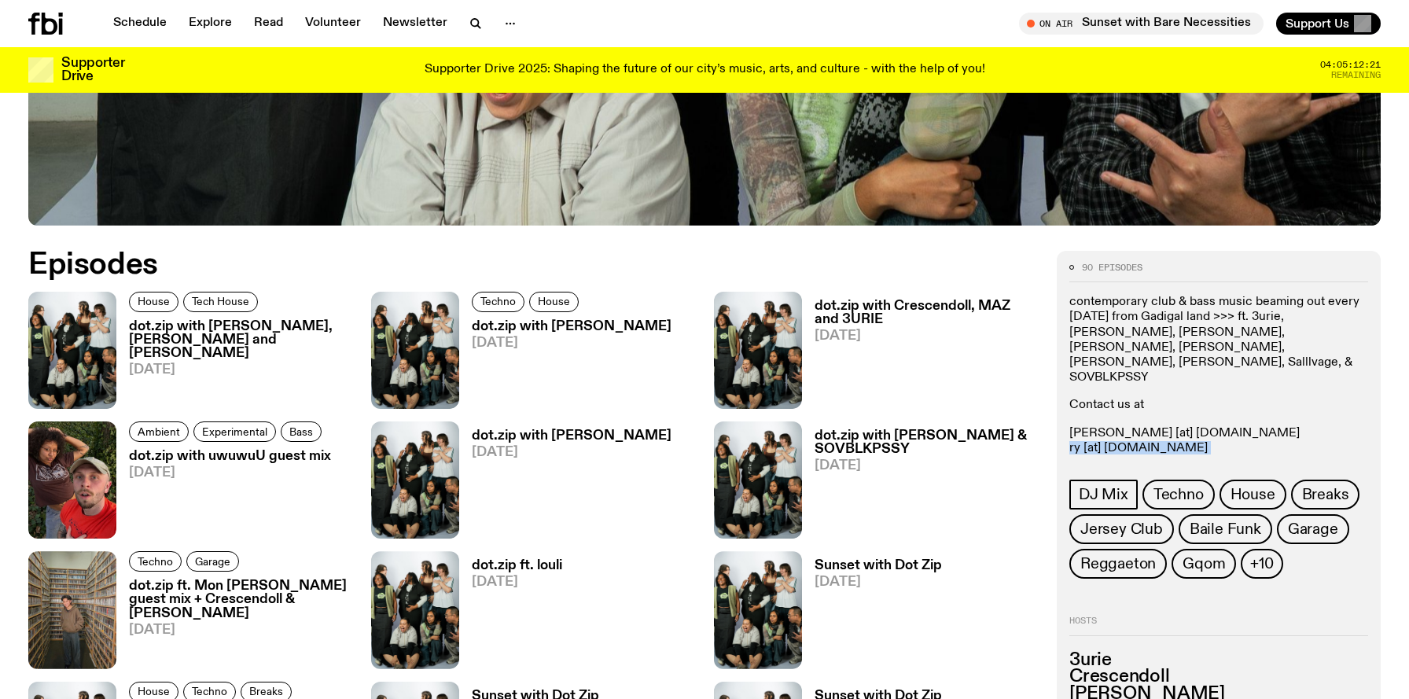
click at [1190, 426] on p "[PERSON_NAME] [at] [DOMAIN_NAME] [PERSON_NAME] [at] [DOMAIN_NAME] [PERSON_NAME]…" at bounding box center [1218, 449] width 299 height 46
copy p "ry [at] [DOMAIN_NAME]"
click at [1214, 447] on div "contemporary club & bass music beaming out every saturday from Gadigal land >>>…" at bounding box center [1218, 389] width 299 height 189
click at [1214, 428] on p "[PERSON_NAME] [at] [DOMAIN_NAME] [PERSON_NAME] [at] [DOMAIN_NAME] [PERSON_NAME]…" at bounding box center [1218, 449] width 299 height 46
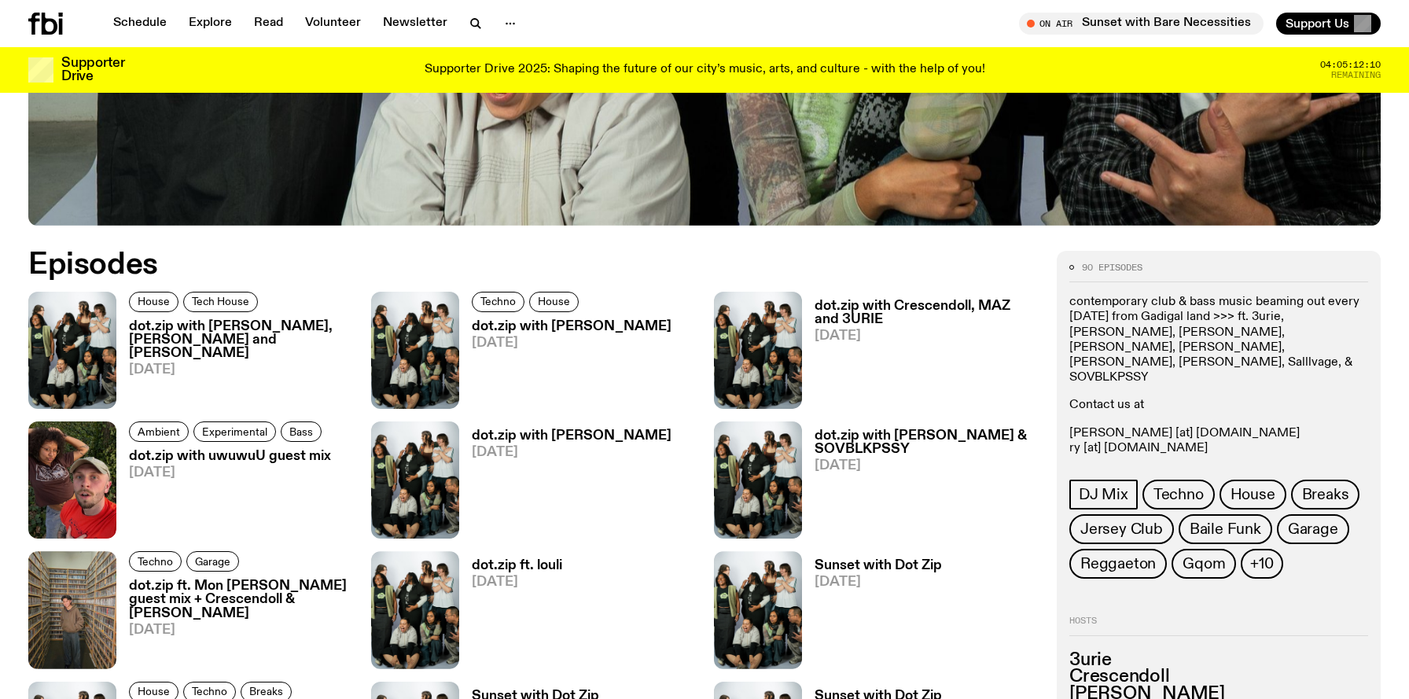
click at [1214, 428] on p "[PERSON_NAME] [at] [DOMAIN_NAME] [PERSON_NAME] [at] [DOMAIN_NAME] [PERSON_NAME]…" at bounding box center [1218, 449] width 299 height 46
copy div "[PERSON_NAME].t [at] [DOMAIN_NAME] DJ Mix Techno House Breaks Jersey Club Baile…"
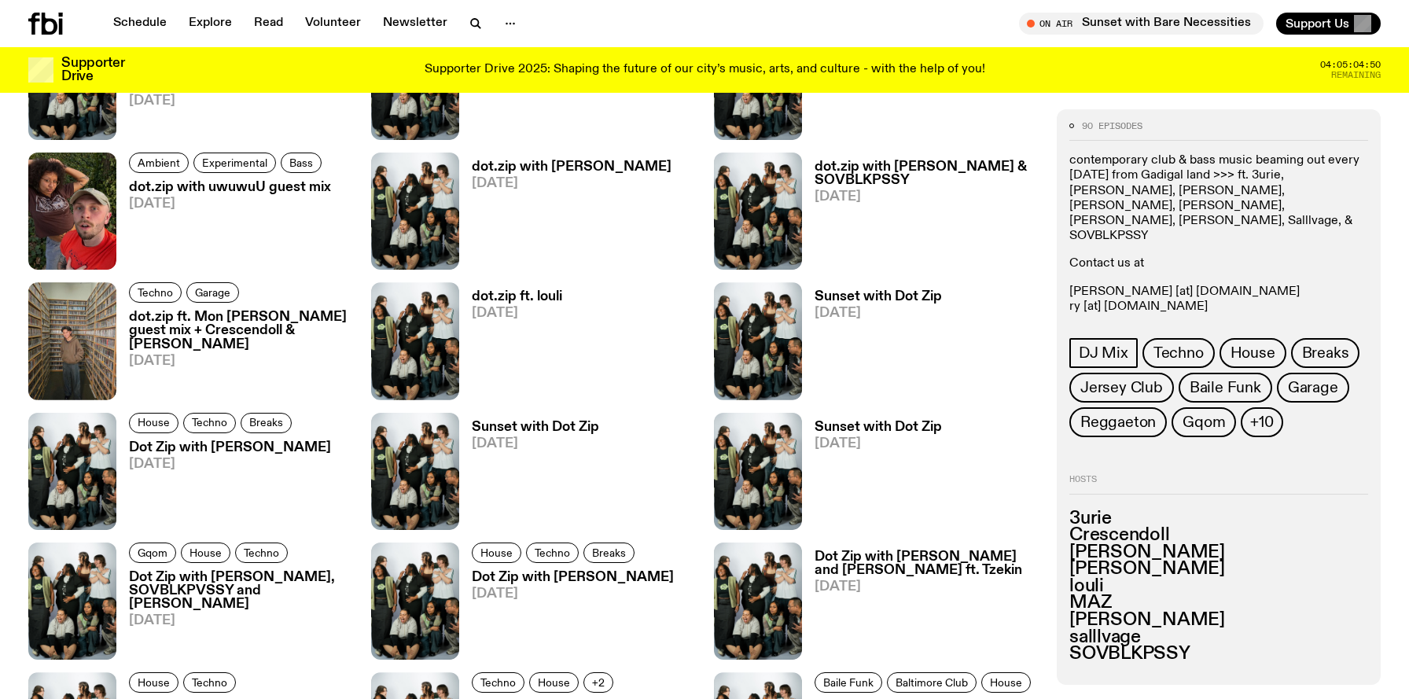
scroll to position [0, 0]
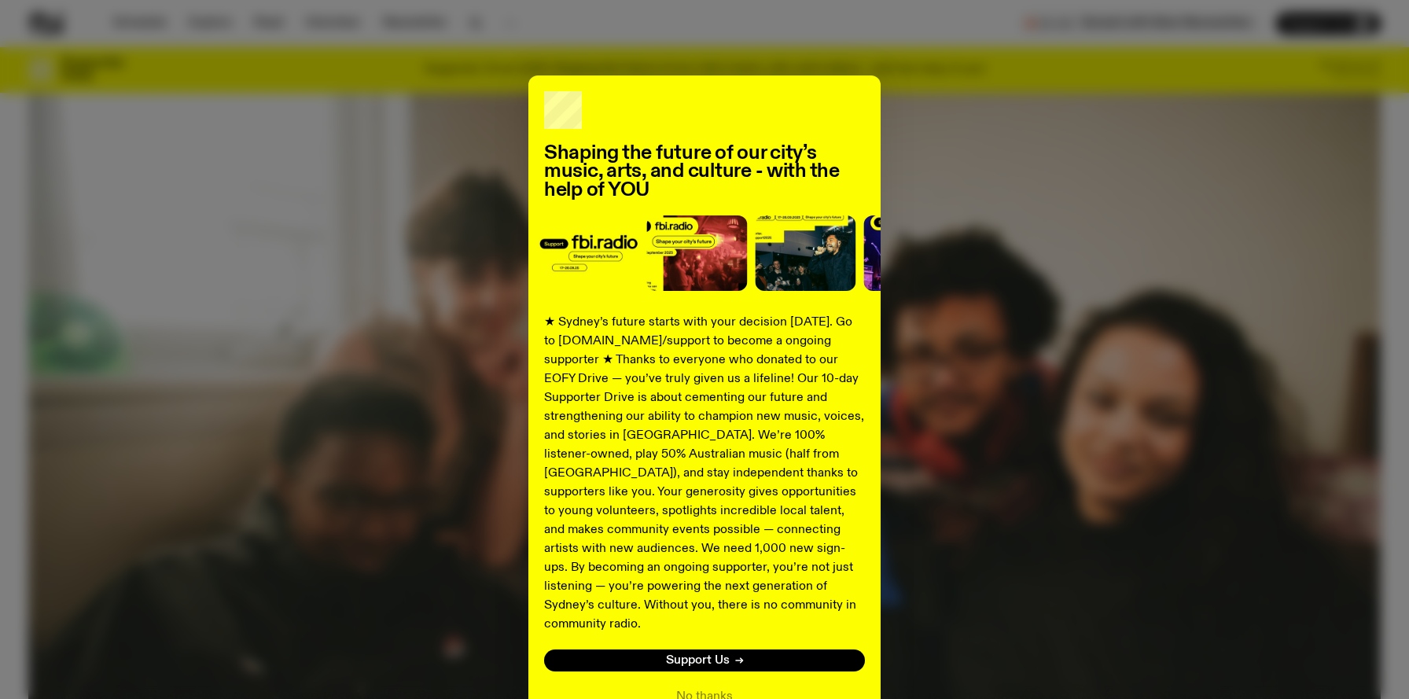
scroll to position [79, 0]
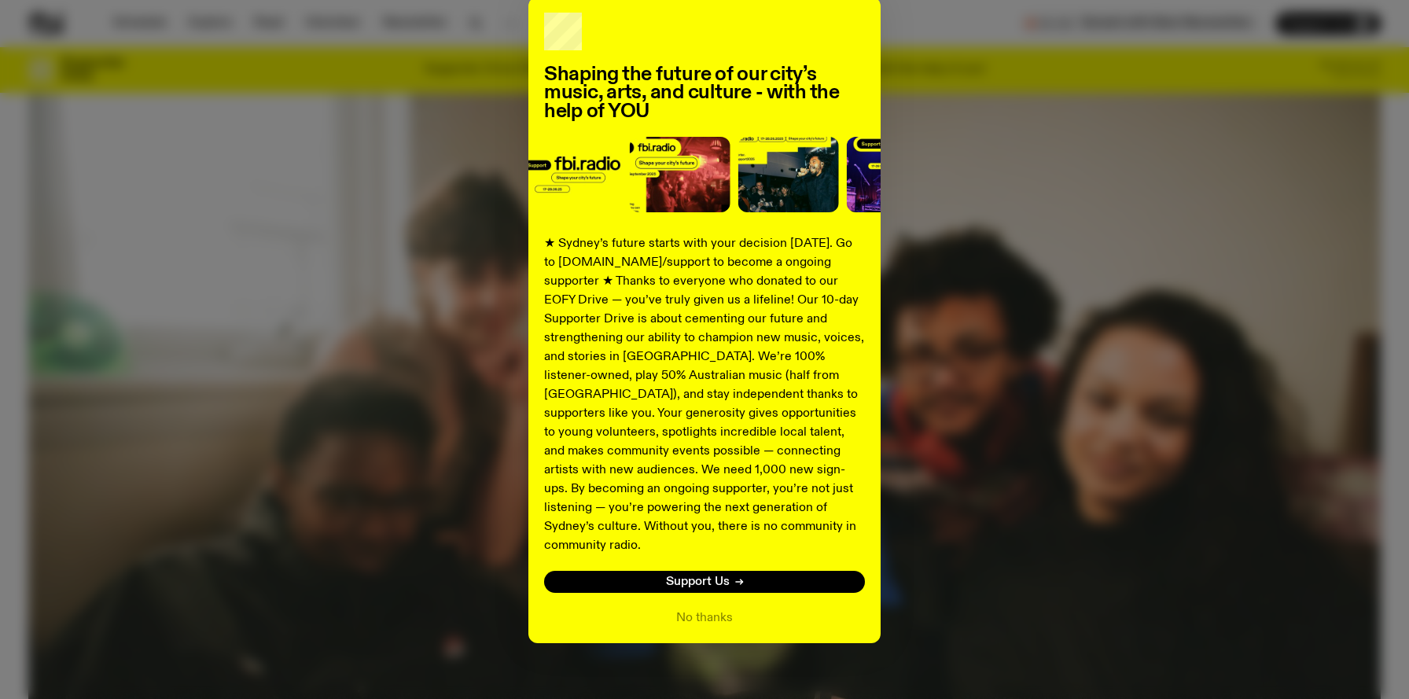
click at [401, 444] on div "Shaping the future of our city’s music, arts, and culture - with the help of YO…" at bounding box center [704, 320] width 1352 height 646
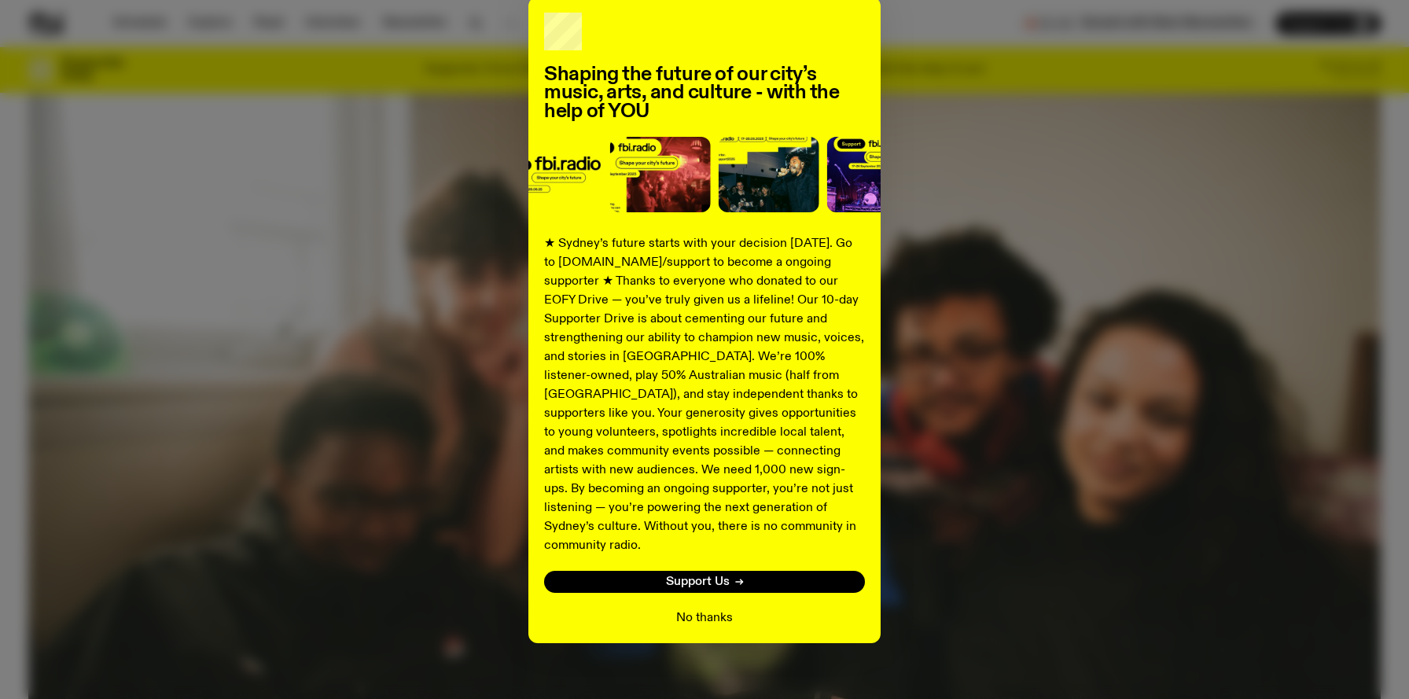
click at [703, 609] on button "No thanks" at bounding box center [704, 618] width 57 height 19
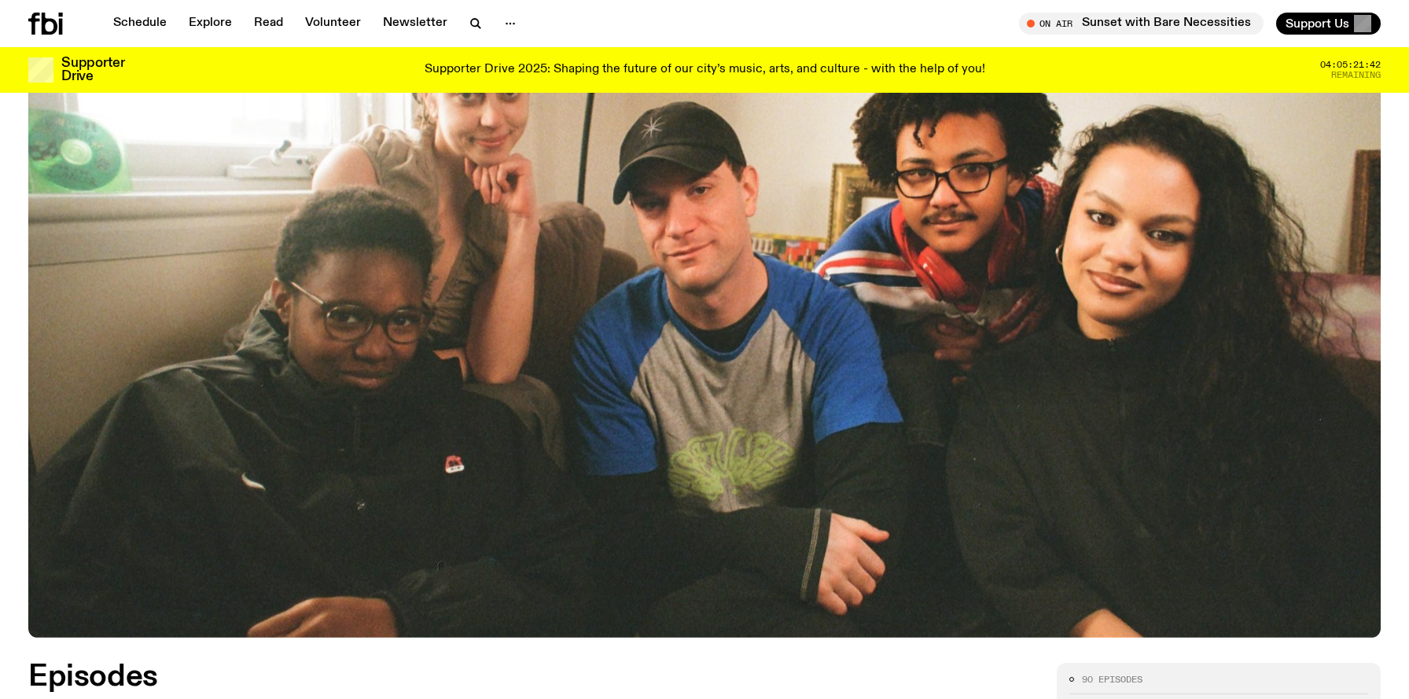
scroll to position [750, 0]
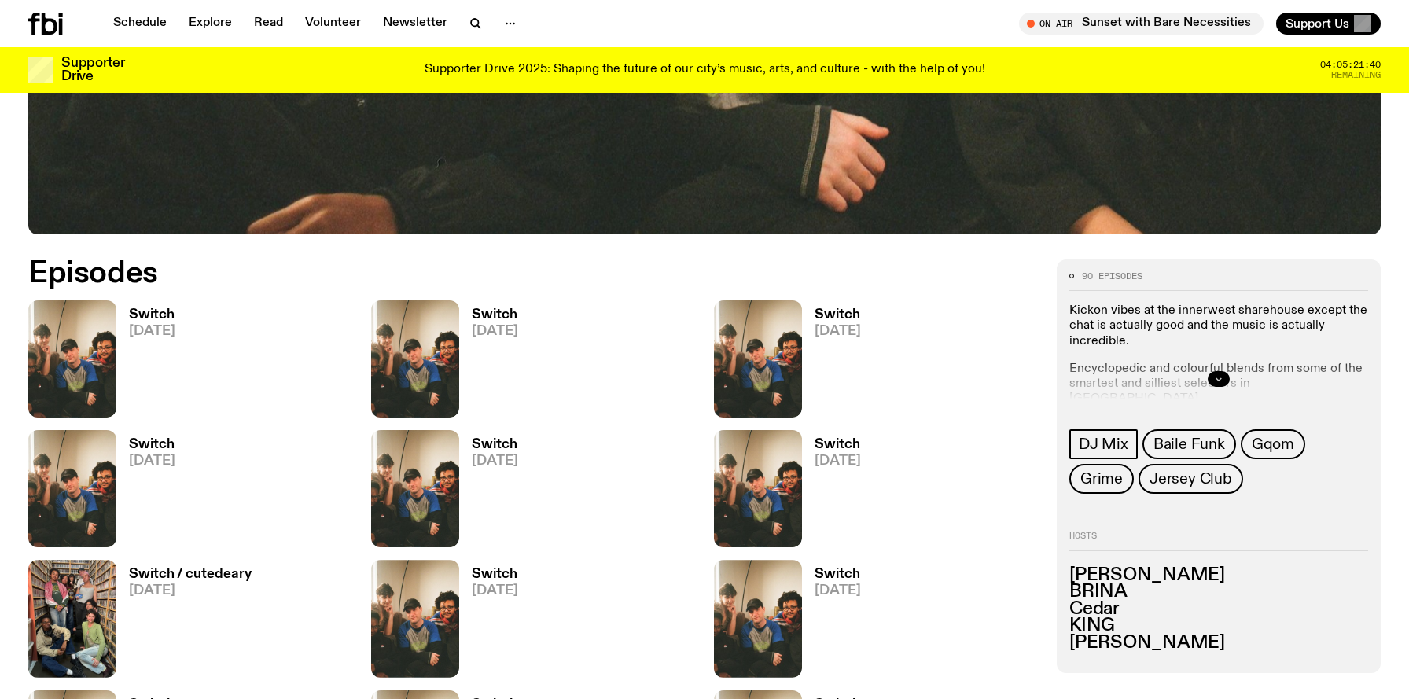
click at [1224, 376] on button "button" at bounding box center [1219, 379] width 22 height 16
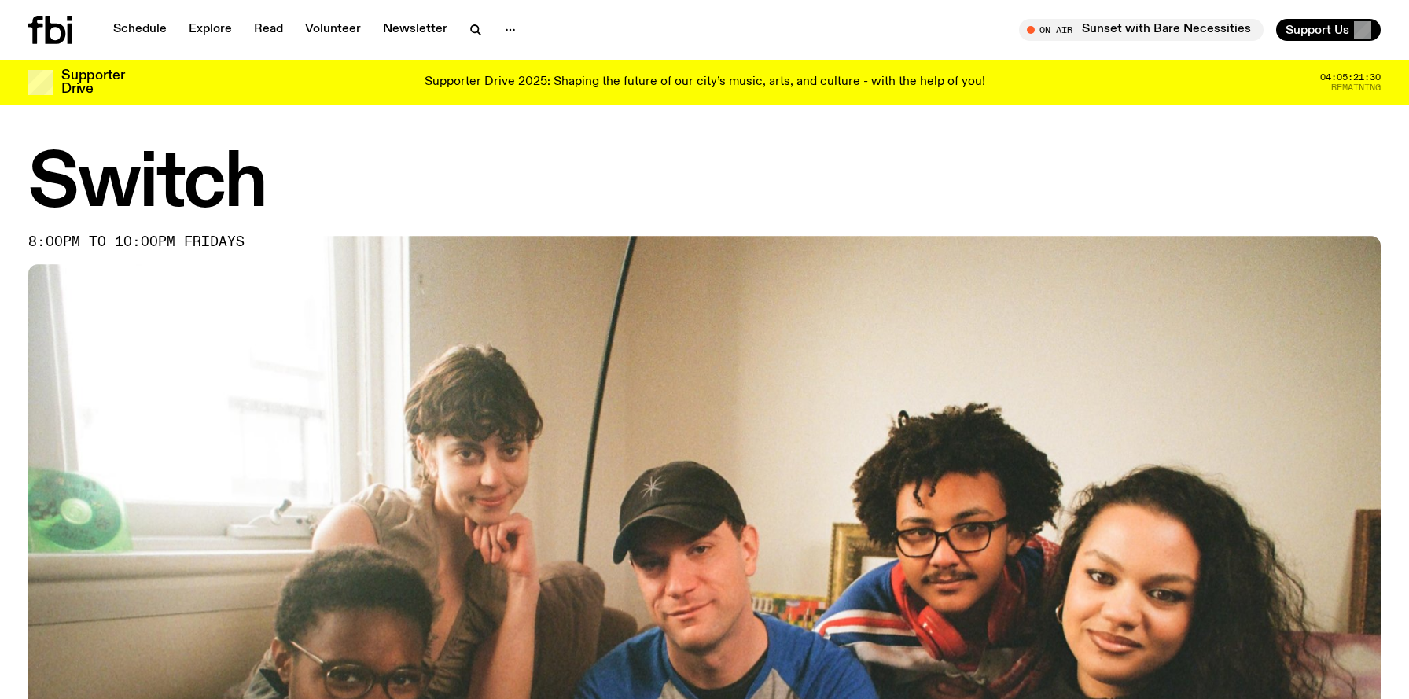
scroll to position [12, 0]
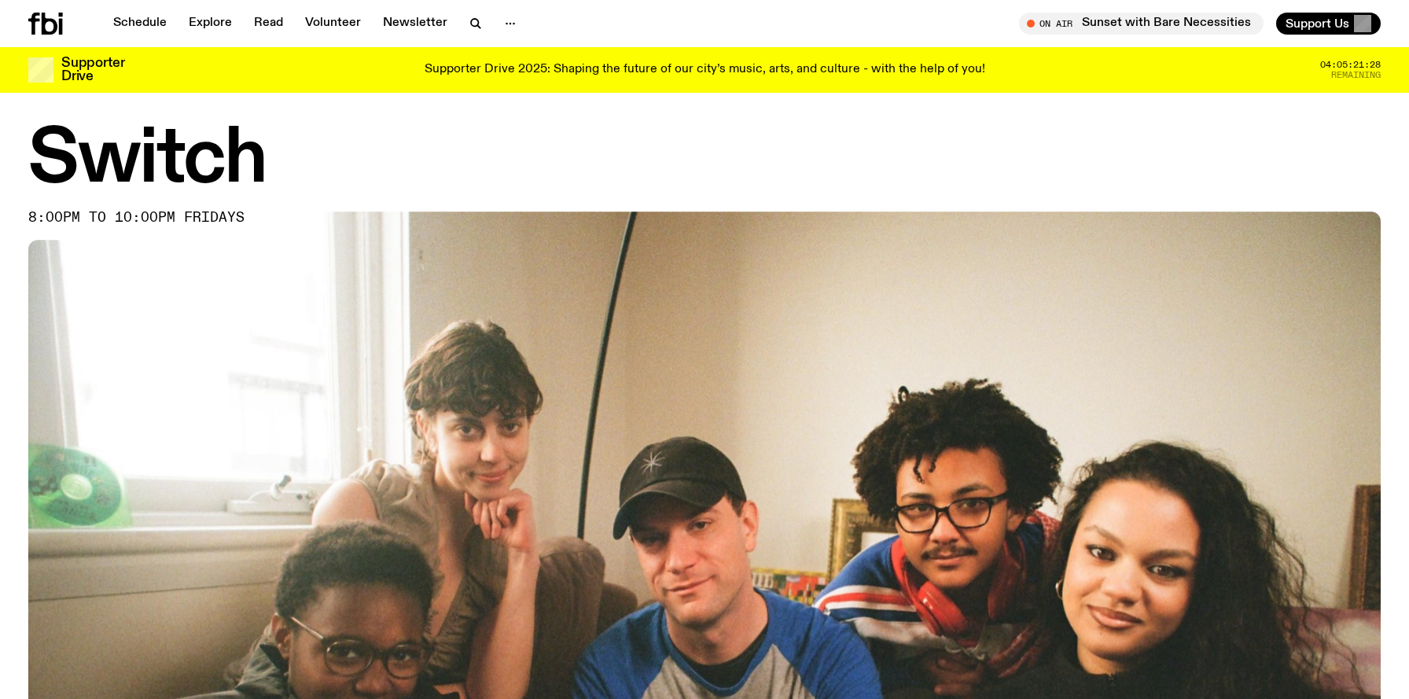
click at [66, 20] on div at bounding box center [65, 24] width 75 height 22
click at [51, 27] on icon at bounding box center [45, 24] width 35 height 22
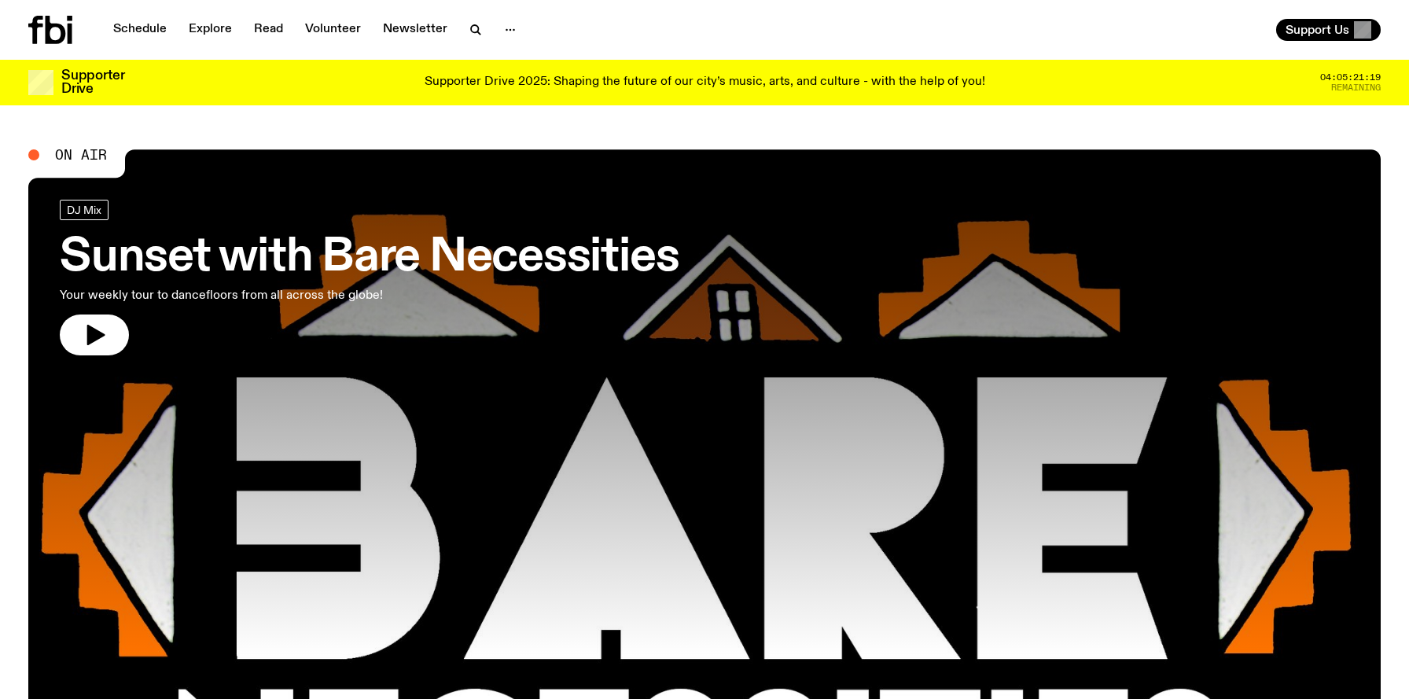
click at [275, 259] on h3 "Sunset with Bare Necessities" at bounding box center [369, 258] width 619 height 44
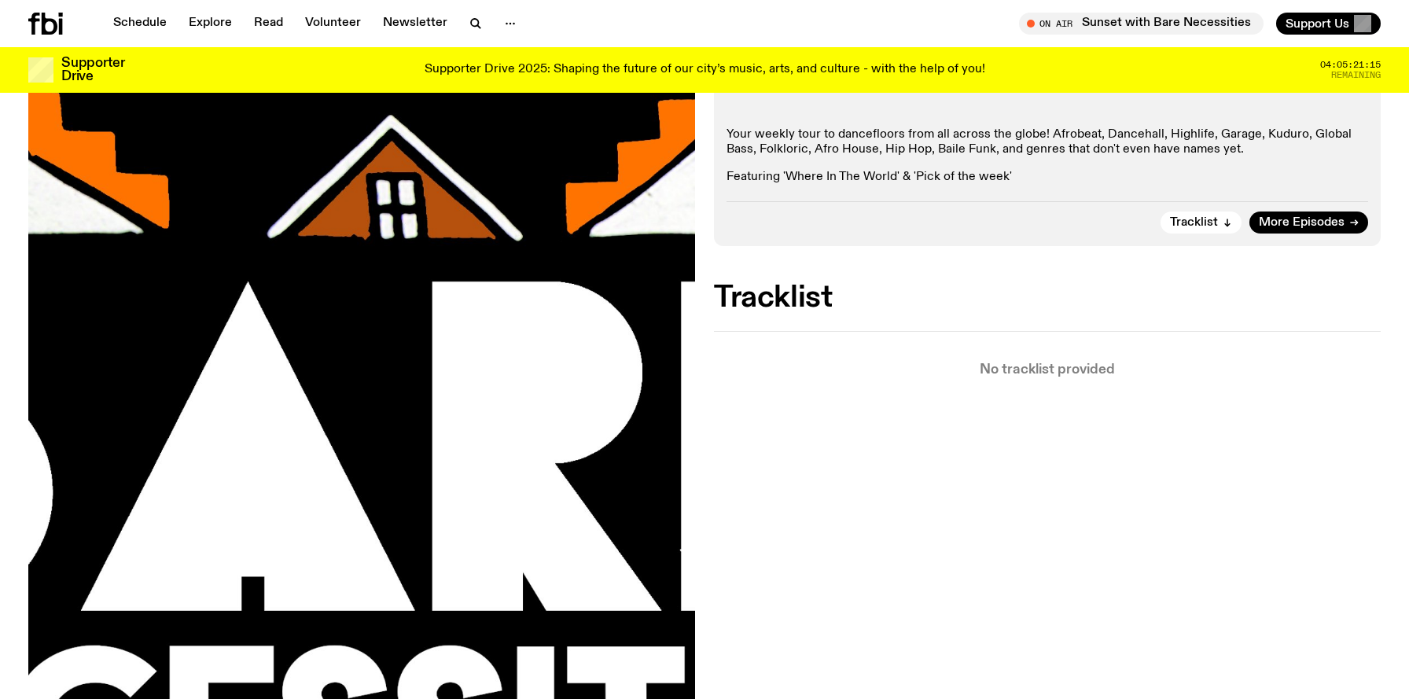
scroll to position [219, 0]
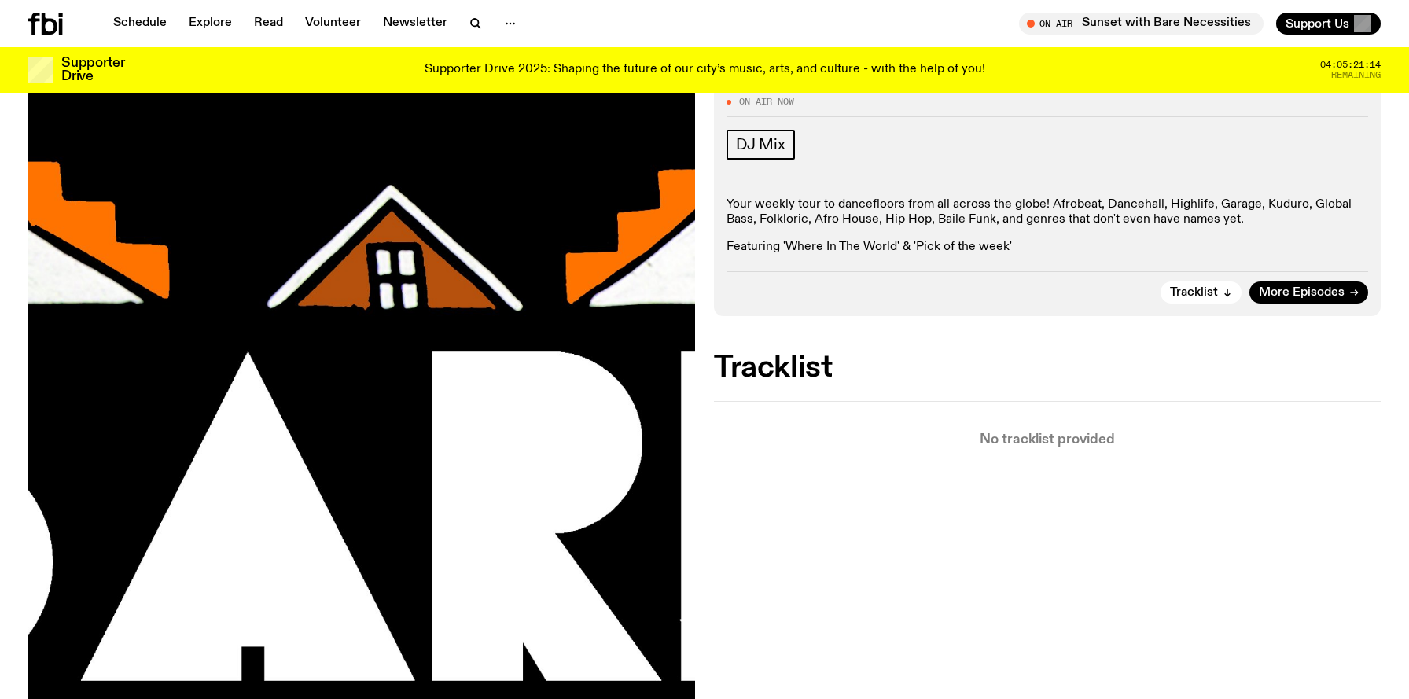
click at [1200, 278] on div "Tracklist More Episodes" at bounding box center [1048, 287] width 642 height 32
click at [1198, 289] on span "Tracklist" at bounding box center [1194, 293] width 48 height 12
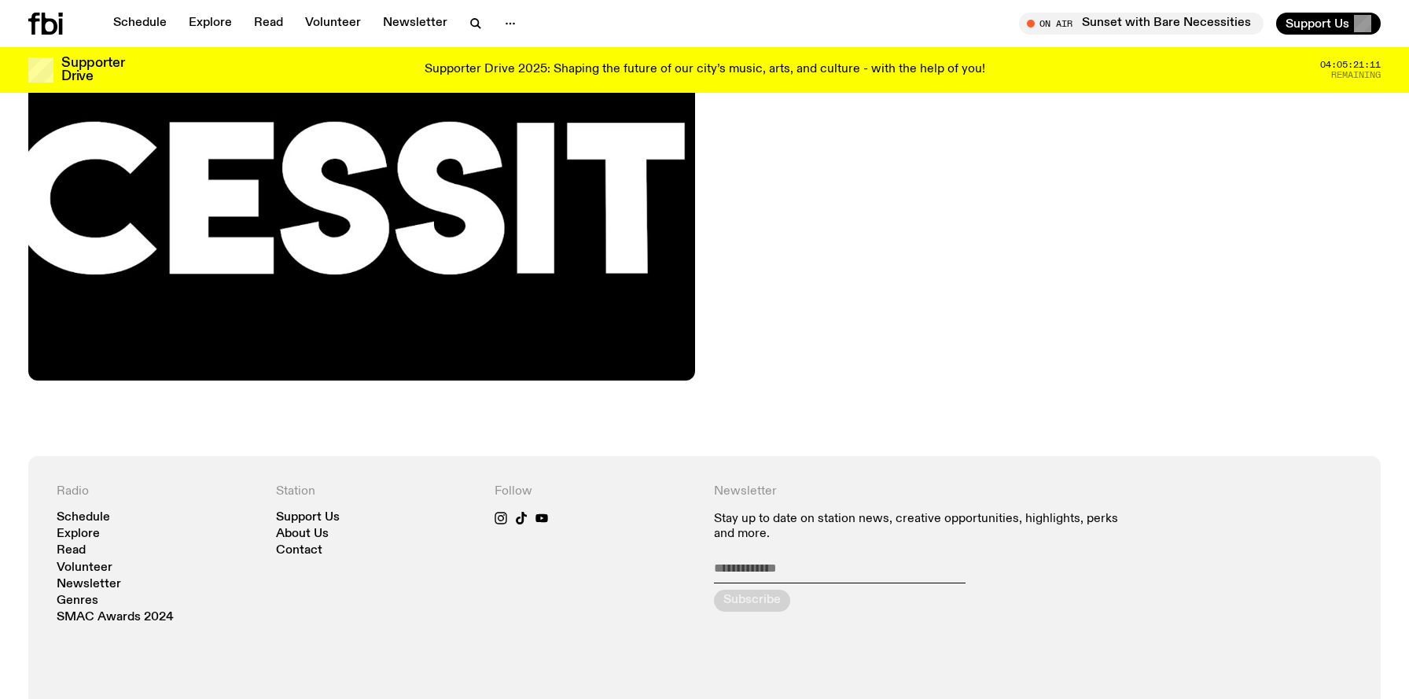
scroll to position [779, 0]
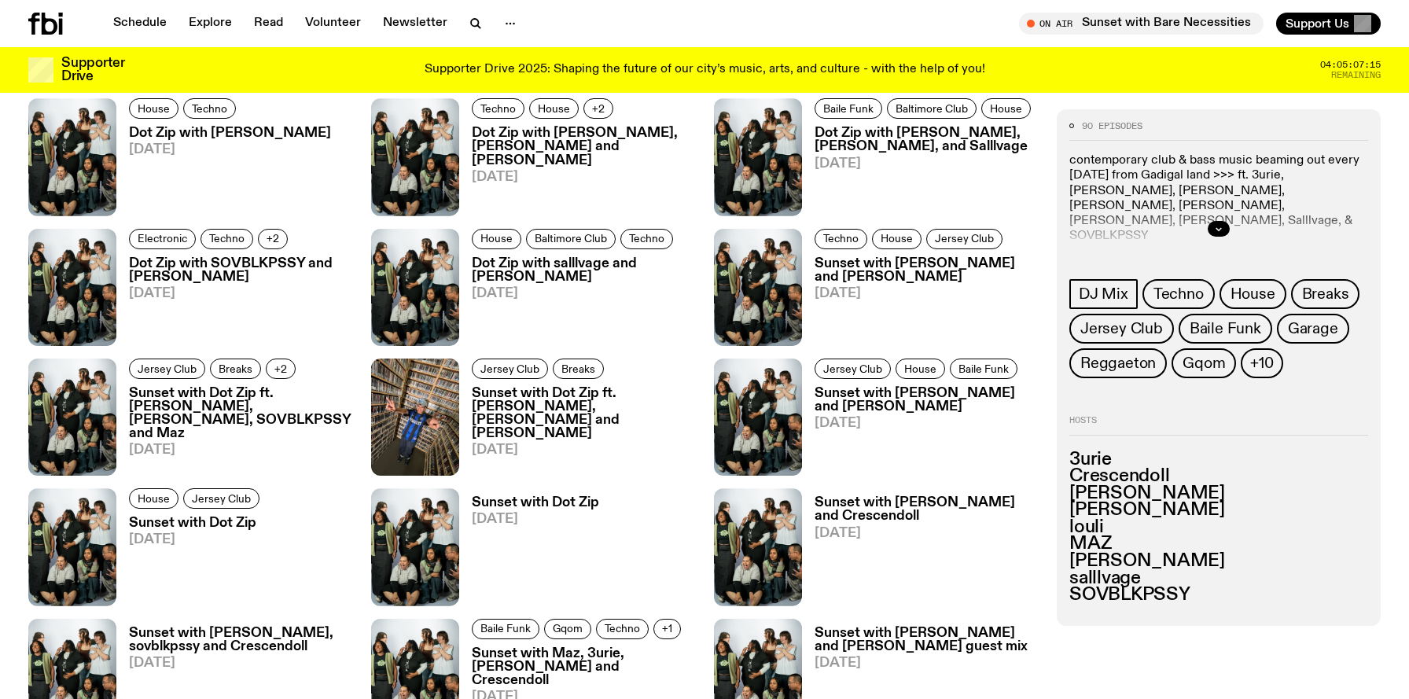
scroll to position [1599, 0]
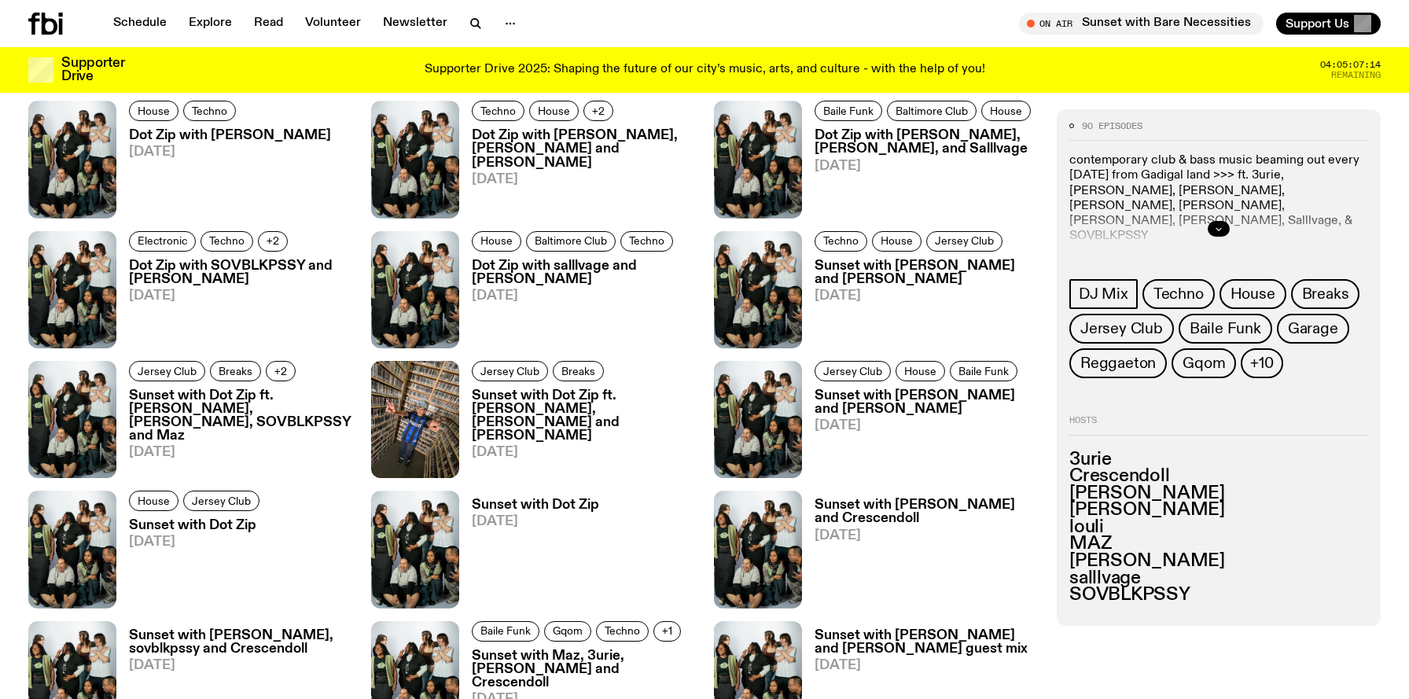
click at [1218, 227] on icon "button" at bounding box center [1218, 228] width 9 height 9
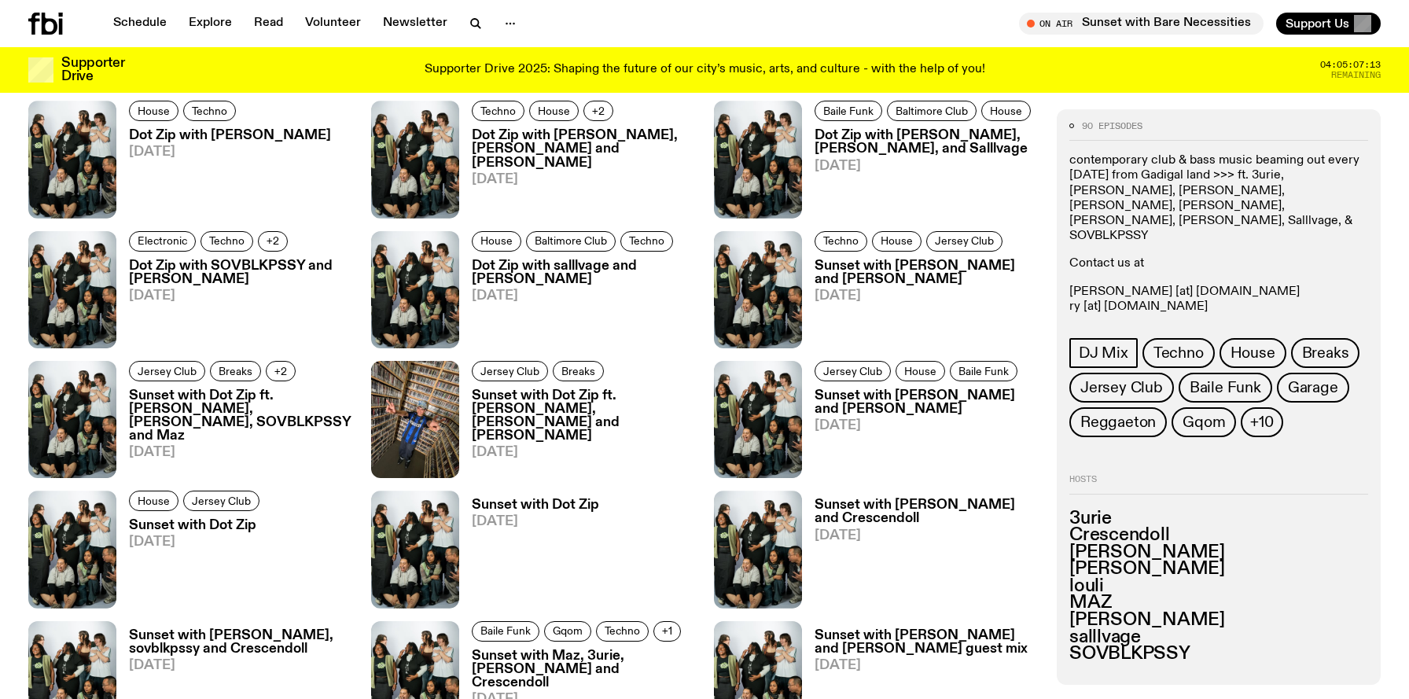
click at [1202, 290] on p "[PERSON_NAME] [at] [DOMAIN_NAME] [PERSON_NAME] [at] [DOMAIN_NAME] [PERSON_NAME]…" at bounding box center [1218, 307] width 299 height 46
copy div "[PERSON_NAME].t [at] [DOMAIN_NAME] DJ Mix Techno House Breaks Jersey Club Baile…"
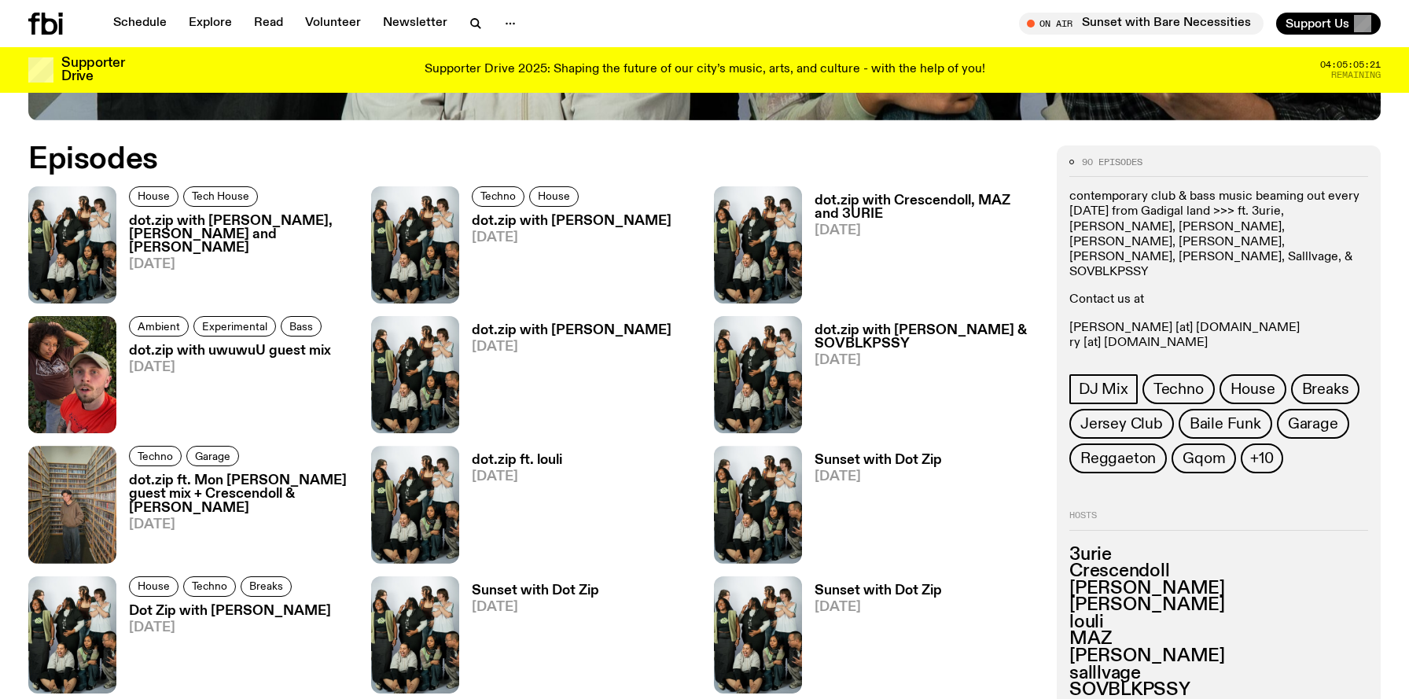
scroll to position [872, 0]
